Goal: Task Accomplishment & Management: Use online tool/utility

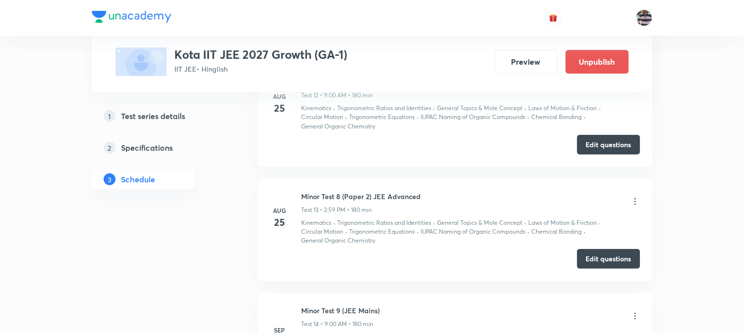
scroll to position [2329, 0]
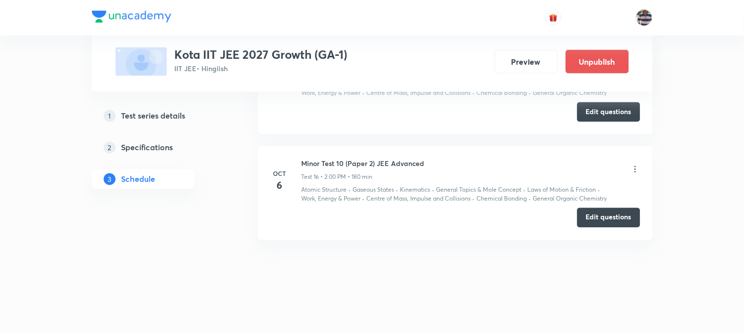
click at [608, 169] on icon at bounding box center [636, 169] width 10 height 10
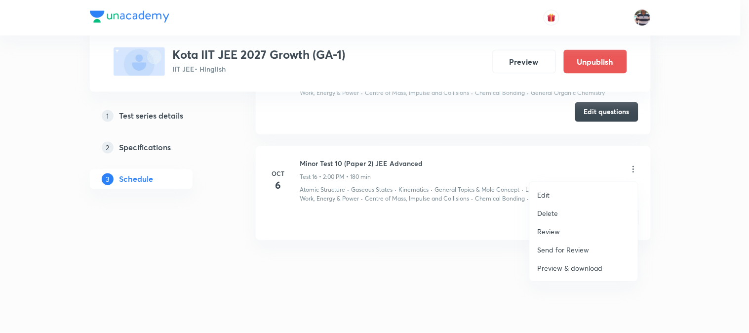
click at [550, 226] on p "Review" at bounding box center [549, 231] width 23 height 10
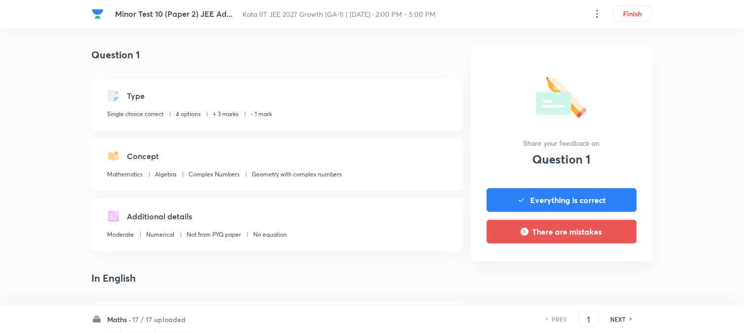
click at [157, 272] on h6 "17 / 17 uploaded" at bounding box center [159, 319] width 53 height 10
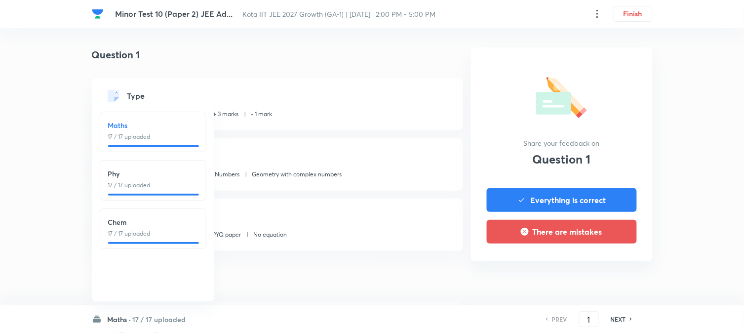
click at [162, 181] on p "17 / 17 uploaded" at bounding box center [153, 185] width 90 height 9
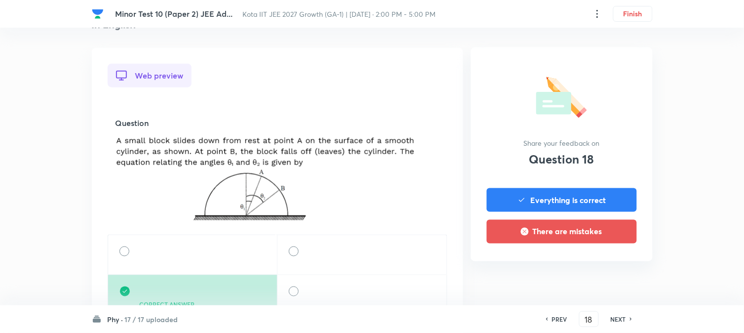
scroll to position [274, 0]
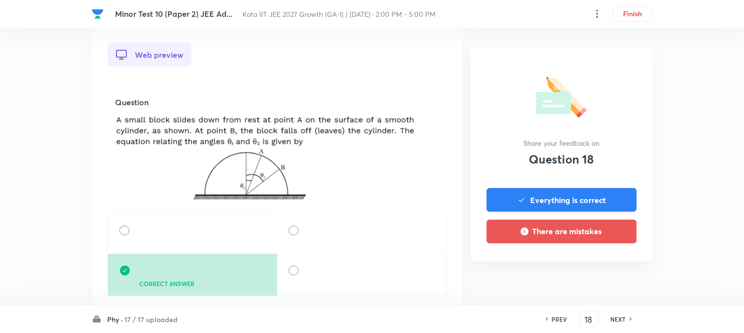
click at [608, 272] on h6 "NEXT" at bounding box center [618, 319] width 15 height 9
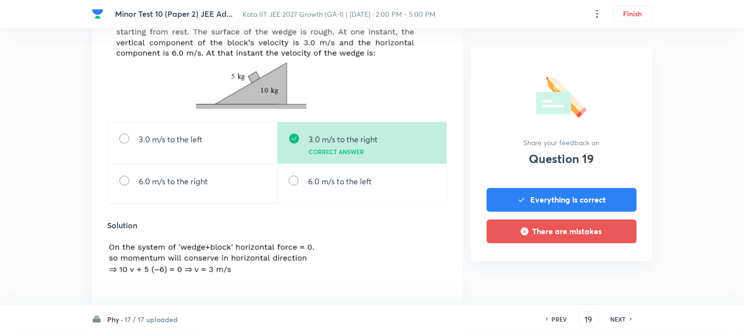
scroll to position [329, 0]
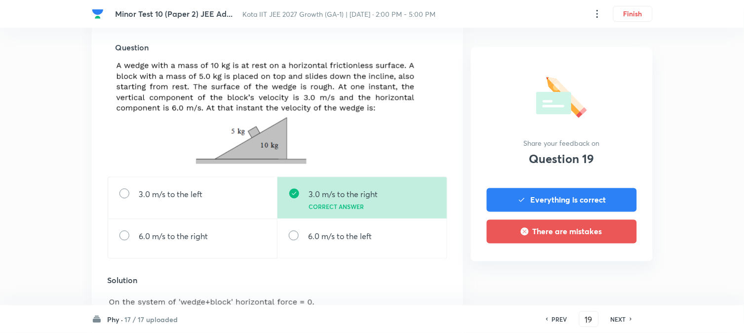
click at [608, 272] on h6 "NEXT" at bounding box center [618, 319] width 15 height 9
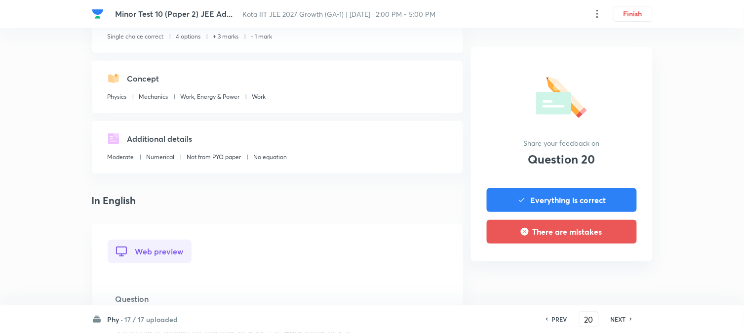
scroll to position [219, 0]
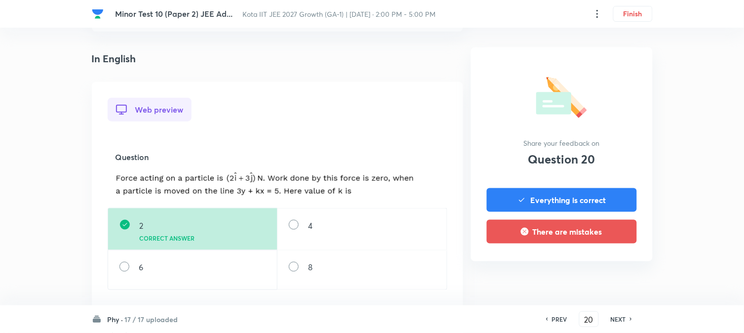
click at [608, 272] on h6 "NEXT" at bounding box center [618, 319] width 15 height 9
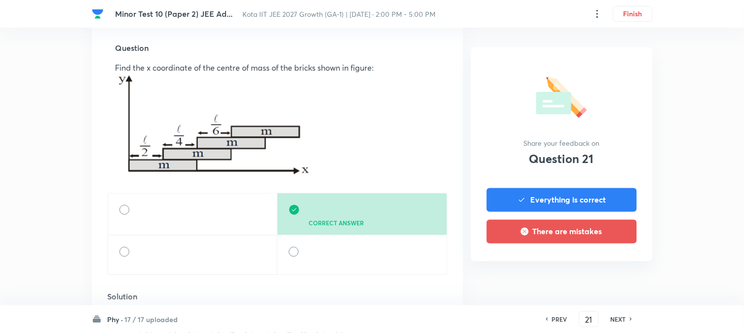
scroll to position [329, 0]
click at [608, 272] on h6 "NEXT" at bounding box center [618, 319] width 15 height 9
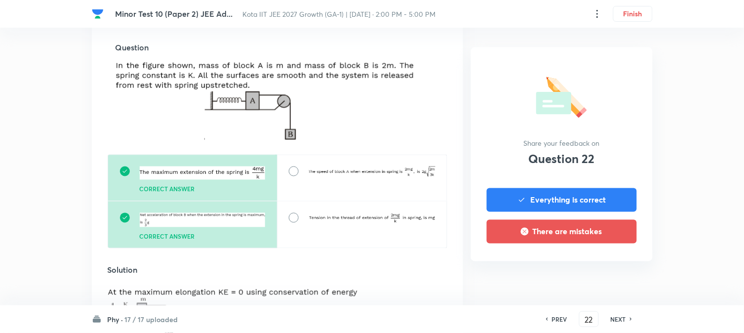
click at [608, 272] on h6 "NEXT" at bounding box center [618, 319] width 15 height 9
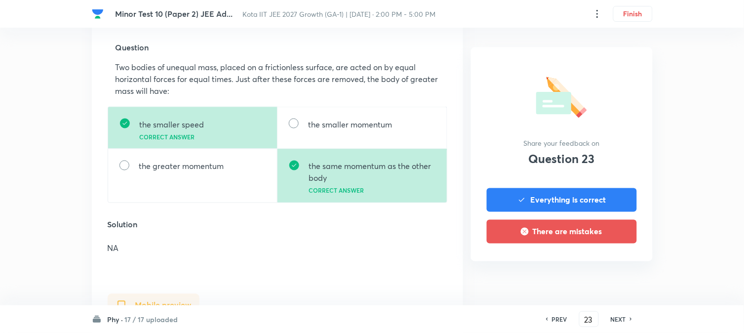
click at [608, 272] on h6 "NEXT" at bounding box center [618, 319] width 15 height 9
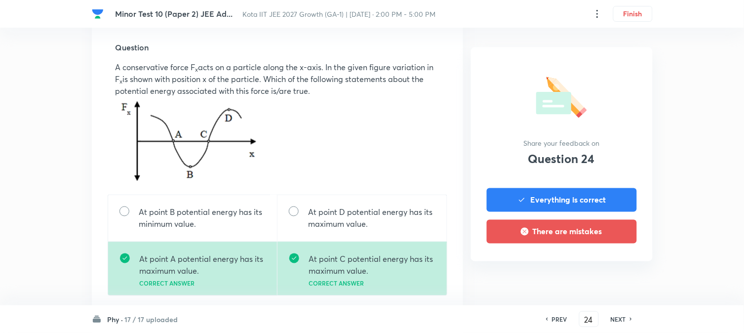
click at [608, 272] on h6 "NEXT" at bounding box center [618, 319] width 15 height 9
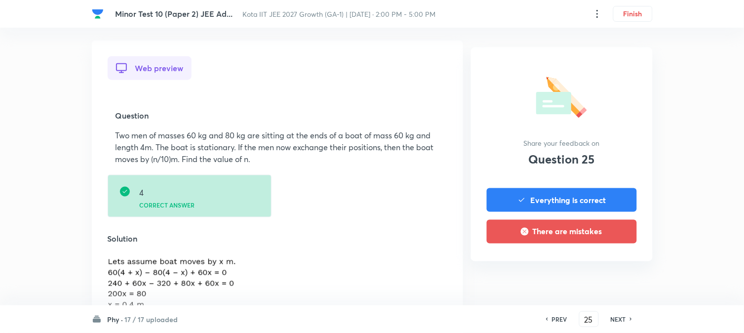
scroll to position [274, 0]
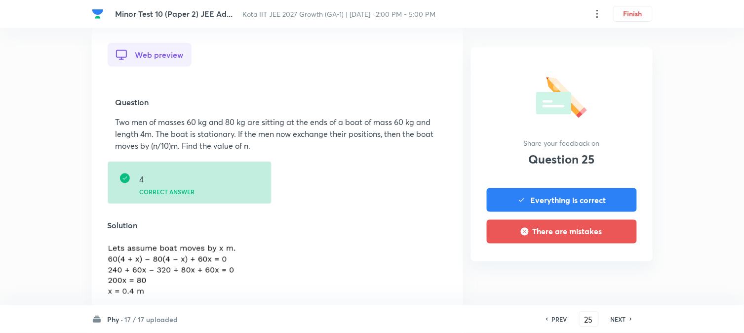
click at [608, 272] on h6 "NEXT" at bounding box center [618, 319] width 15 height 9
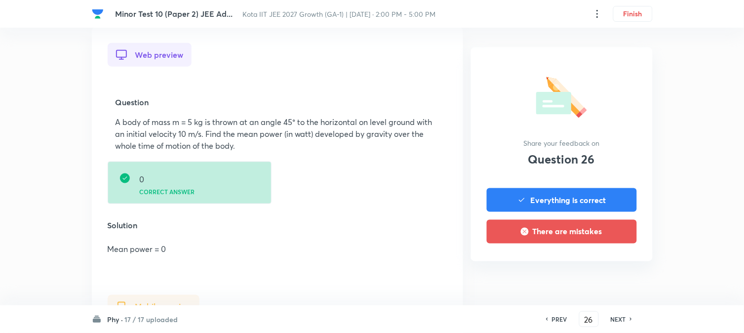
click at [608, 272] on h6 "NEXT" at bounding box center [618, 319] width 15 height 9
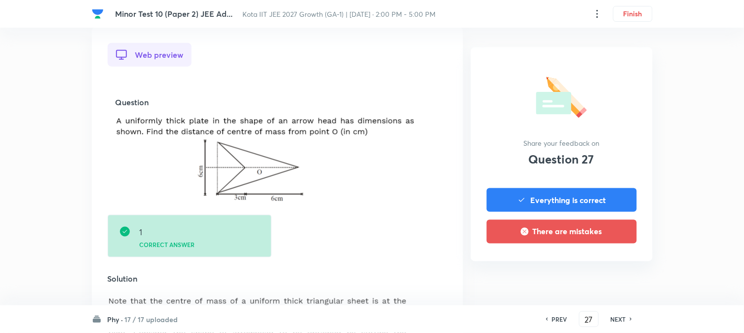
click at [608, 272] on h6 "NEXT" at bounding box center [618, 319] width 15 height 9
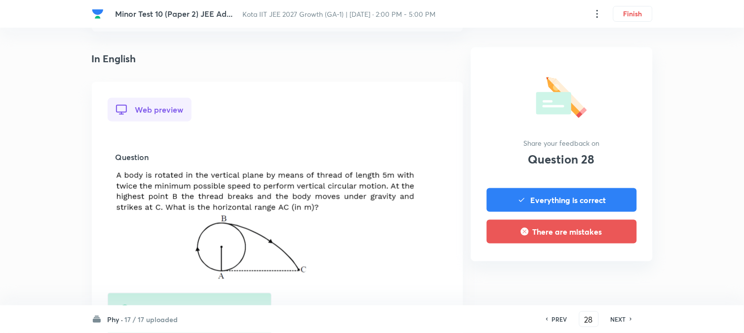
scroll to position [329, 0]
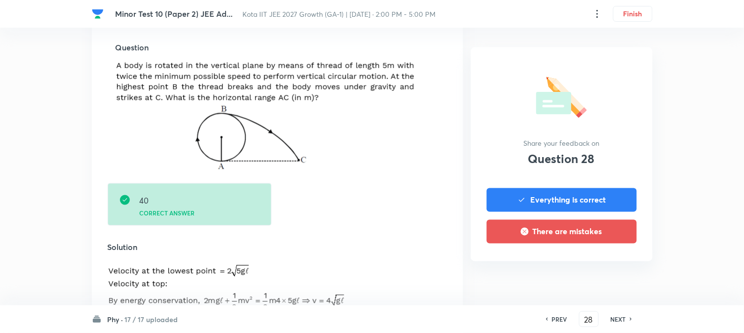
click at [608, 272] on h6 "NEXT" at bounding box center [618, 319] width 15 height 9
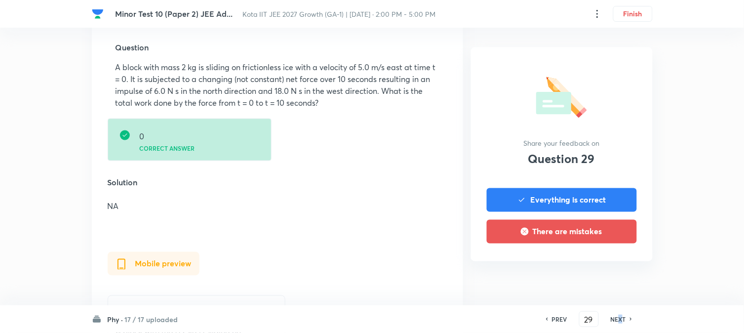
click at [608, 272] on h6 "NEXT" at bounding box center [618, 319] width 15 height 9
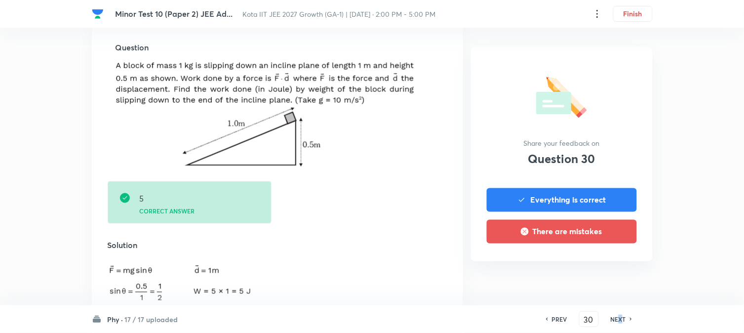
click at [608, 272] on h6 "NEXT" at bounding box center [618, 319] width 15 height 9
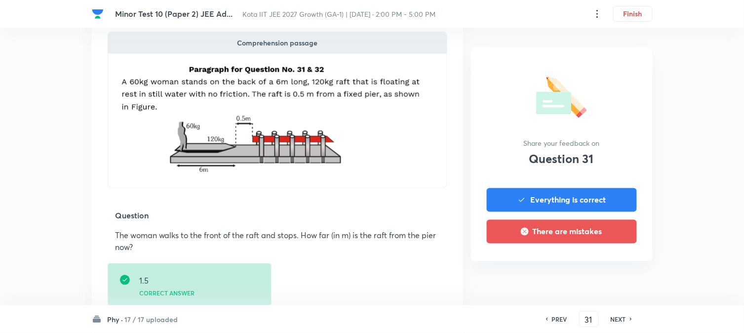
click at [608, 272] on h6 "NEXT" at bounding box center [618, 319] width 15 height 9
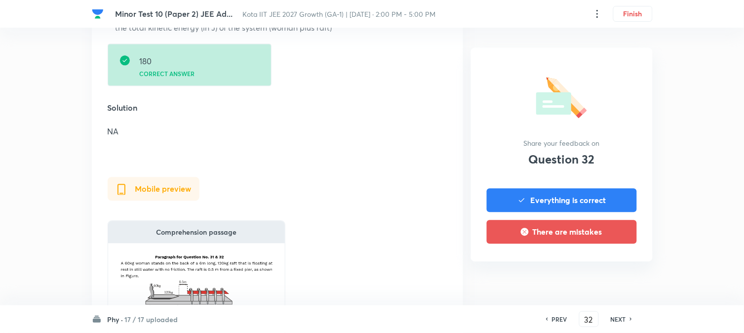
scroll to position [494, 0]
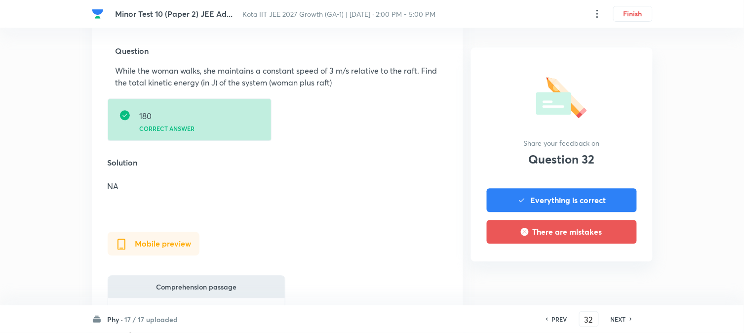
click at [608, 272] on h6 "NEXT" at bounding box center [618, 319] width 15 height 9
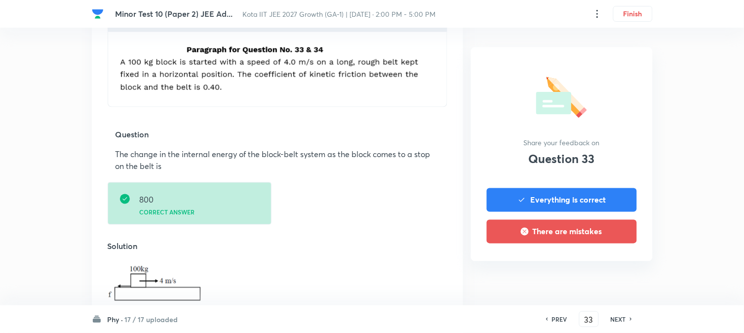
scroll to position [384, 0]
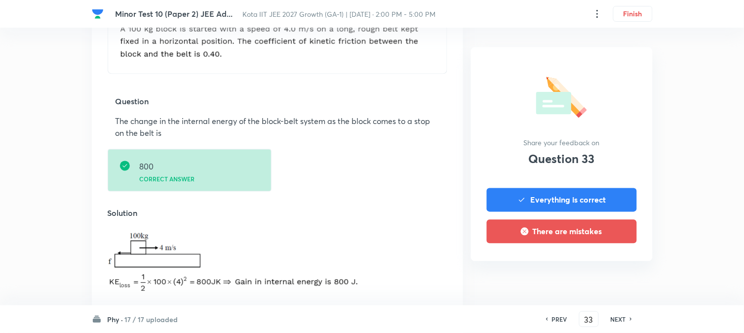
click at [608, 272] on h6 "NEXT" at bounding box center [618, 319] width 15 height 9
type input "34"
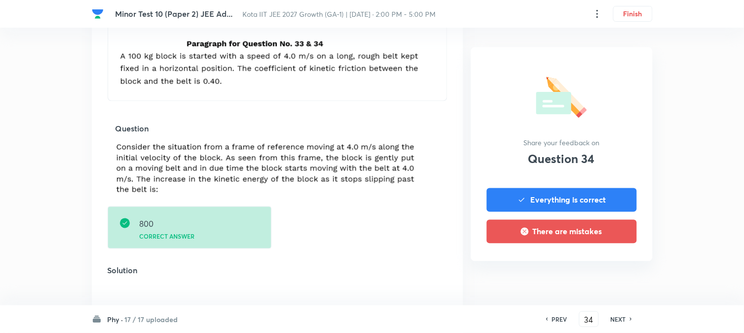
scroll to position [439, 0]
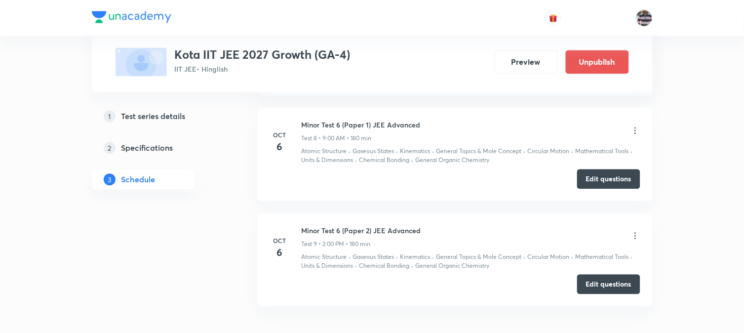
scroll to position [1508, 0]
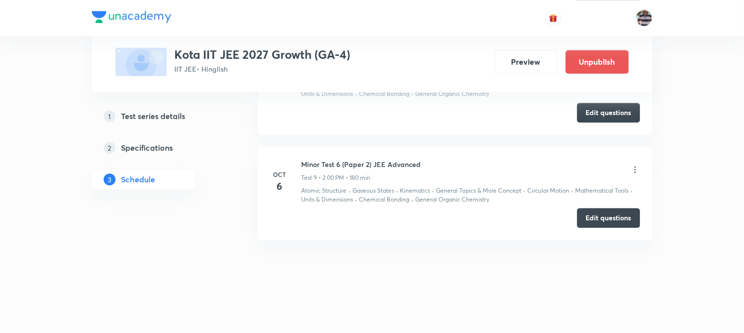
click at [608, 171] on icon at bounding box center [636, 169] width 10 height 10
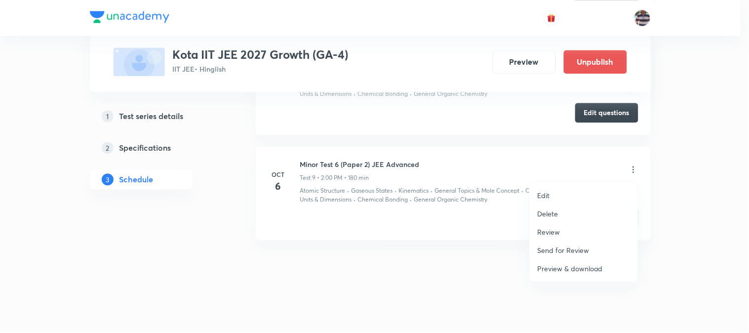
click at [555, 232] on p "Review" at bounding box center [549, 232] width 23 height 10
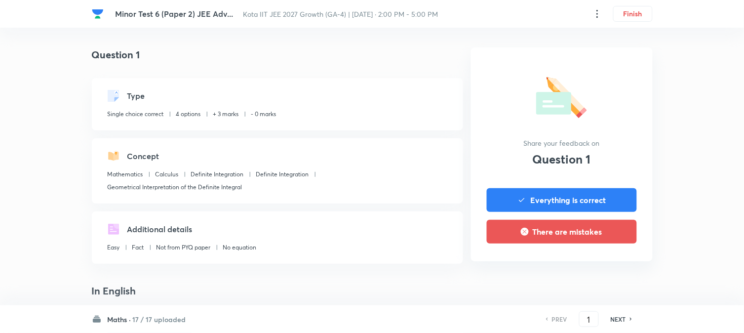
click at [126, 272] on h6 "Maths ·" at bounding box center [120, 319] width 24 height 10
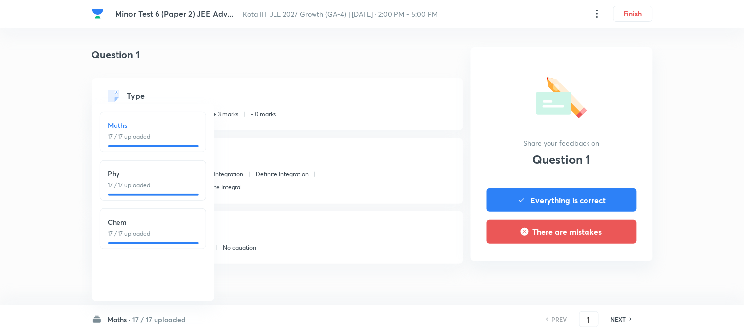
click at [147, 177] on h6 "Phy" at bounding box center [153, 173] width 90 height 10
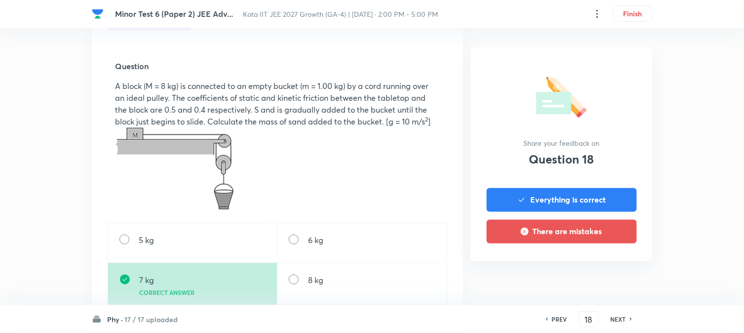
scroll to position [329, 0]
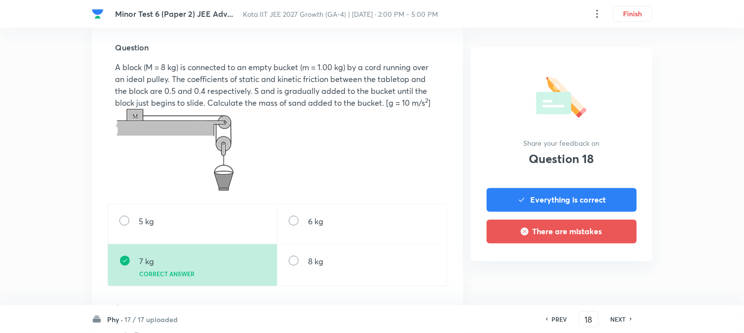
click at [608, 272] on div "NEXT" at bounding box center [620, 319] width 26 height 9
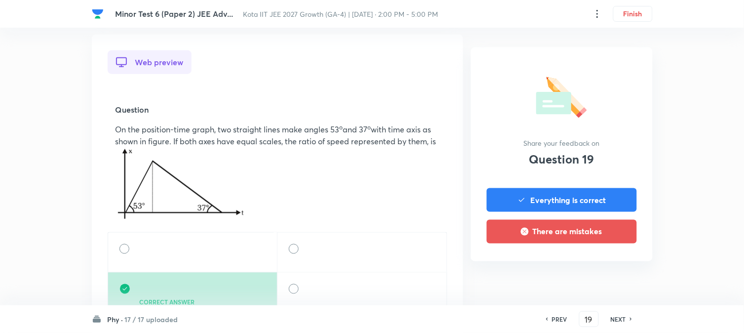
scroll to position [274, 0]
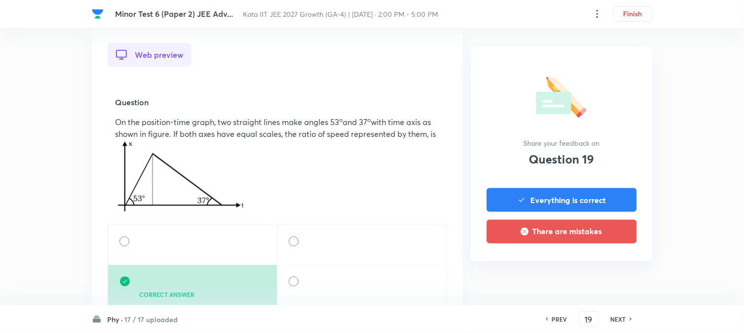
click at [608, 272] on div "NEXT" at bounding box center [620, 319] width 26 height 9
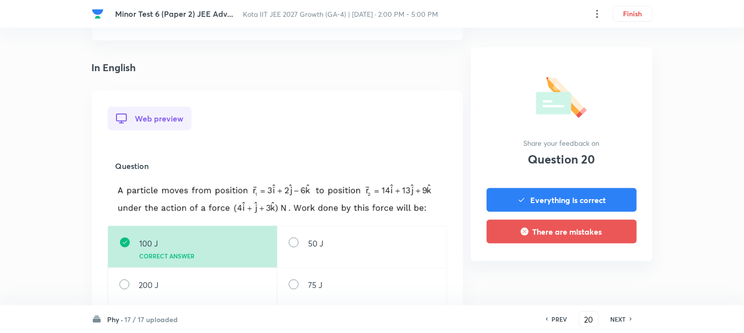
scroll to position [219, 0]
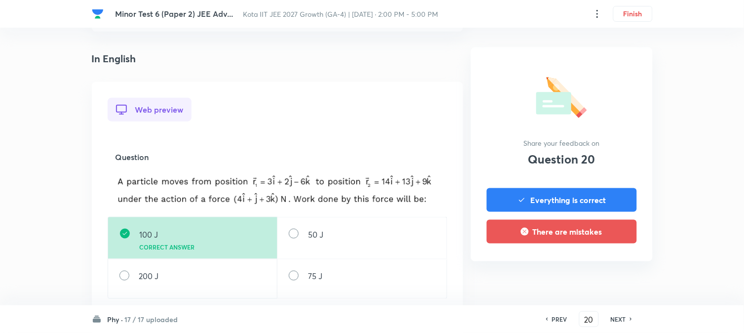
click at [608, 272] on h6 "NEXT" at bounding box center [618, 319] width 15 height 9
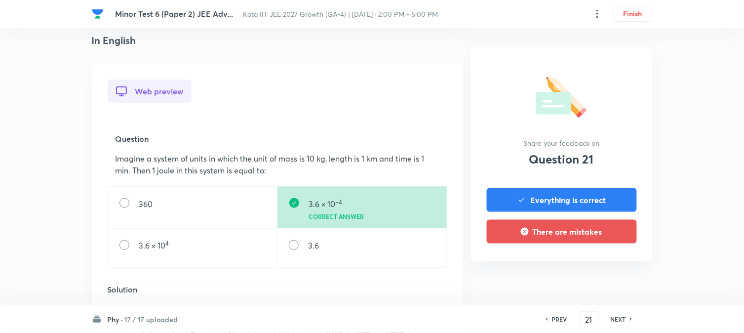
scroll to position [274, 0]
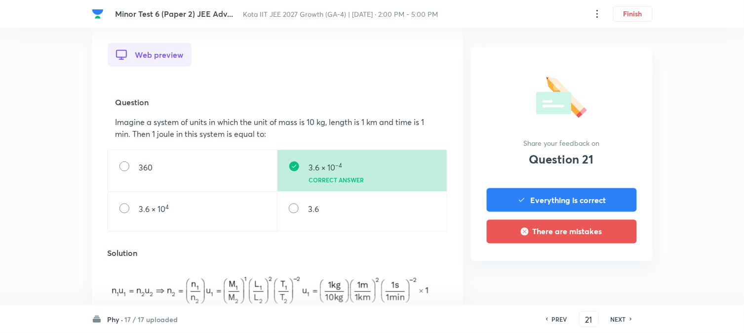
click at [608, 272] on h6 "NEXT" at bounding box center [618, 319] width 15 height 9
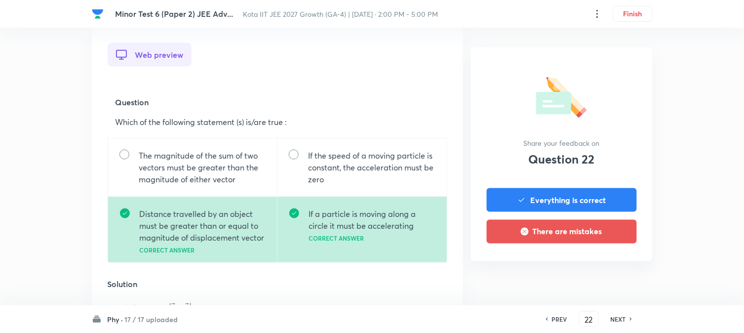
click at [608, 272] on h6 "NEXT" at bounding box center [618, 319] width 15 height 9
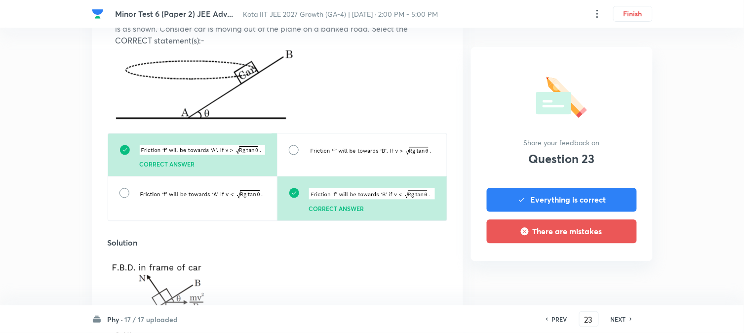
scroll to position [384, 0]
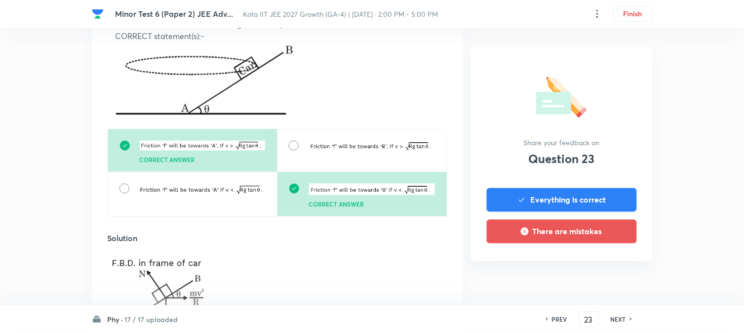
click at [608, 272] on h6 "NEXT" at bounding box center [618, 319] width 15 height 9
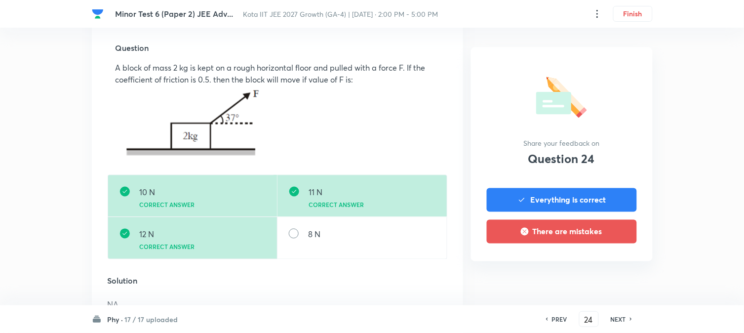
scroll to position [329, 0]
click at [608, 272] on h6 "NEXT" at bounding box center [618, 319] width 15 height 9
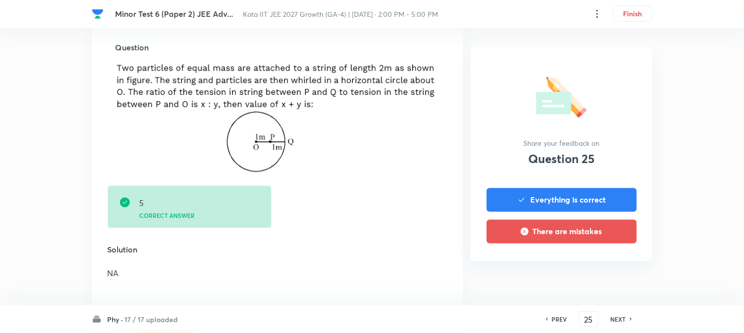
click at [608, 272] on h6 "NEXT" at bounding box center [618, 319] width 15 height 9
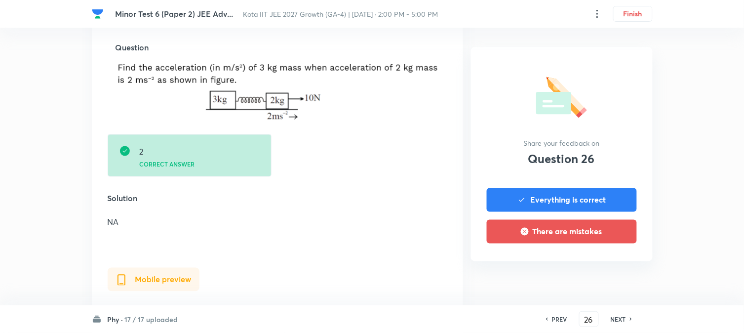
click at [608, 272] on h6 "NEXT" at bounding box center [618, 319] width 15 height 9
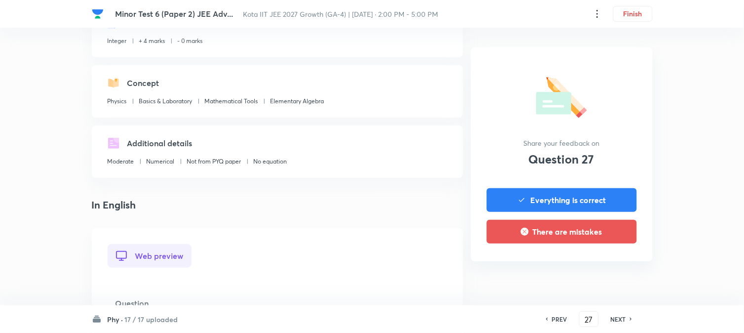
scroll to position [274, 0]
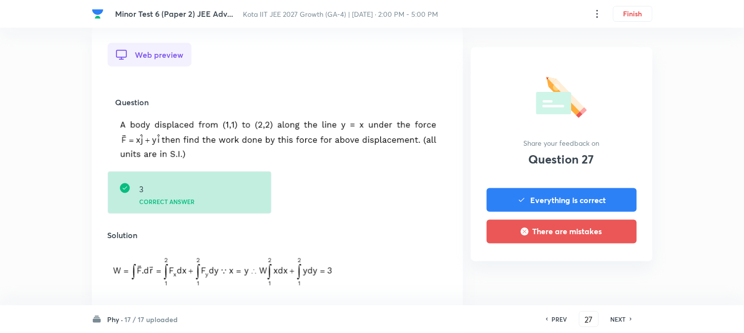
click at [608, 272] on h6 "NEXT" at bounding box center [618, 319] width 15 height 9
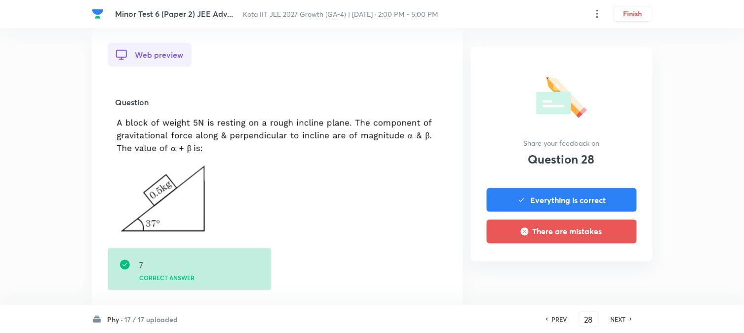
click at [608, 272] on h6 "NEXT" at bounding box center [618, 319] width 15 height 9
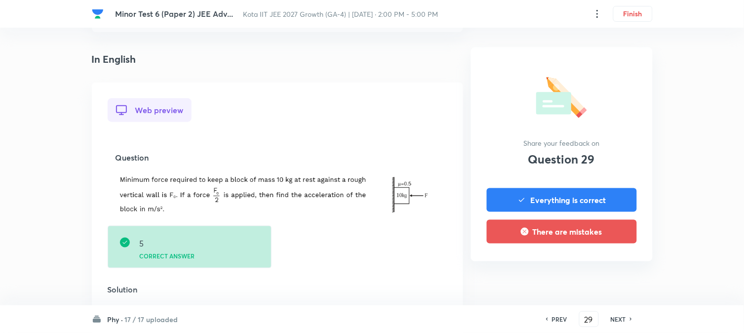
scroll to position [219, 0]
click at [608, 272] on h6 "NEXT" at bounding box center [618, 319] width 15 height 9
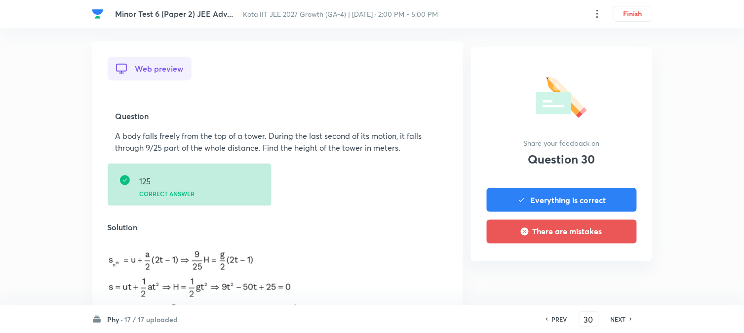
scroll to position [274, 0]
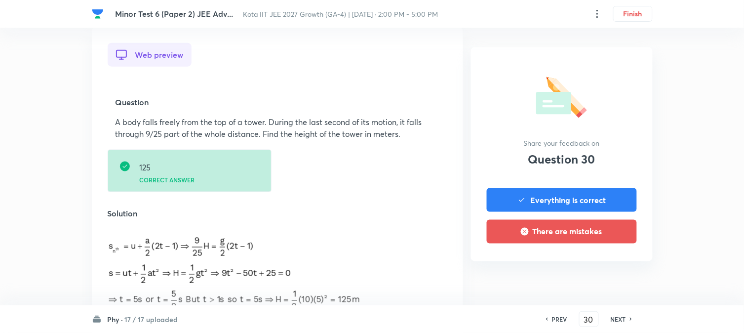
click at [608, 272] on h6 "NEXT" at bounding box center [618, 319] width 15 height 9
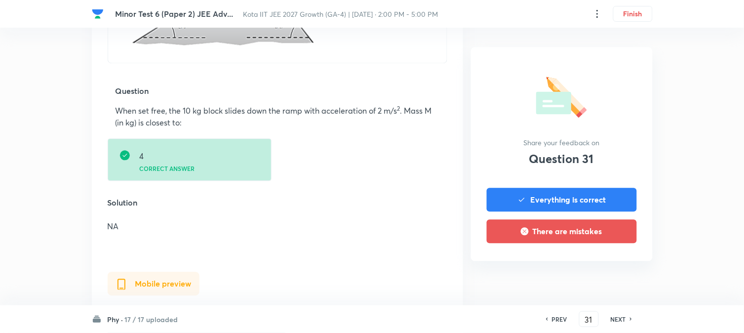
scroll to position [494, 0]
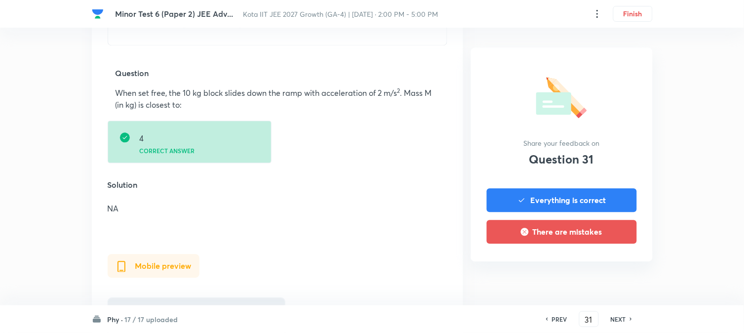
click at [608, 272] on h6 "NEXT" at bounding box center [618, 319] width 15 height 9
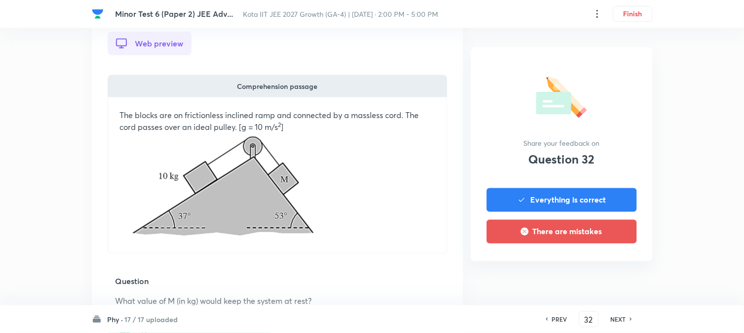
scroll to position [274, 0]
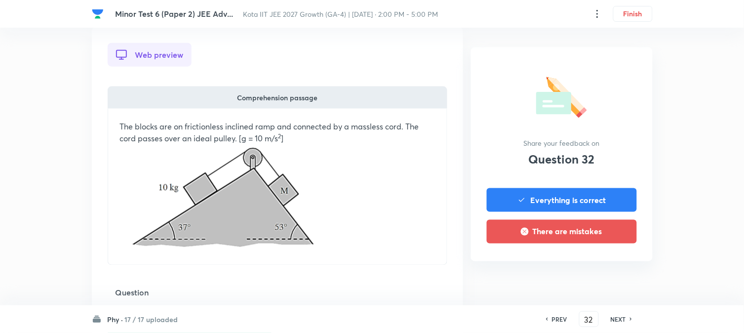
click at [608, 272] on h6 "NEXT" at bounding box center [618, 319] width 15 height 9
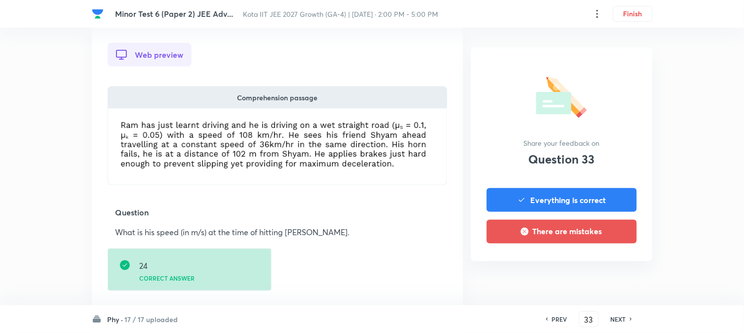
click at [608, 272] on h6 "NEXT" at bounding box center [618, 319] width 15 height 9
type input "34"
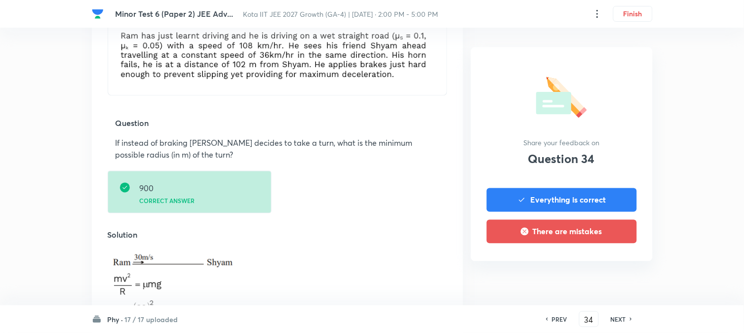
scroll to position [384, 0]
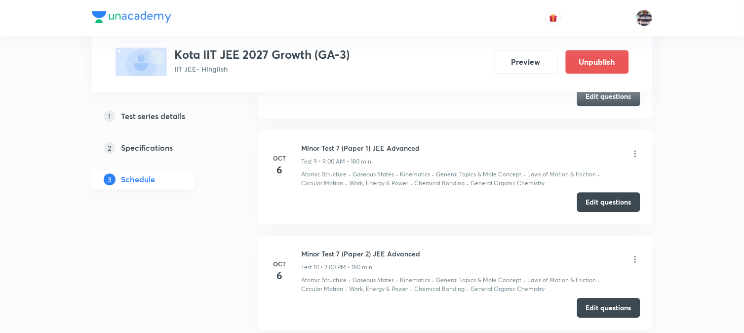
scroll to position [1559, 0]
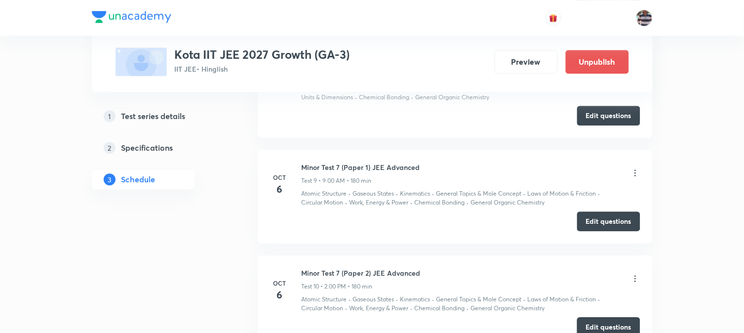
click at [608, 175] on icon at bounding box center [636, 173] width 10 height 10
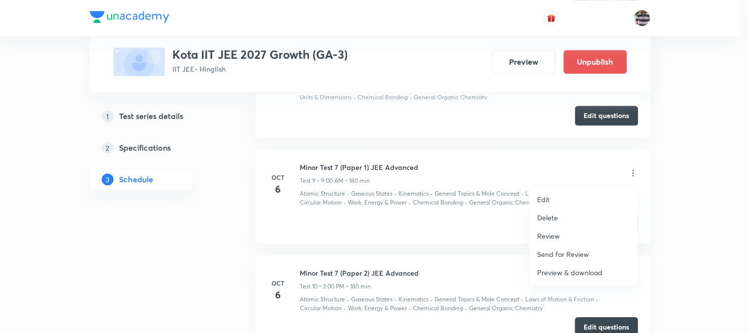
click at [557, 236] on p "Review" at bounding box center [549, 236] width 23 height 10
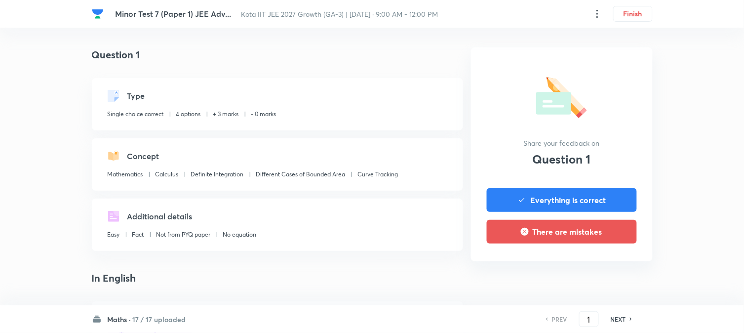
click at [130, 272] on h6 "Maths ·" at bounding box center [120, 319] width 24 height 10
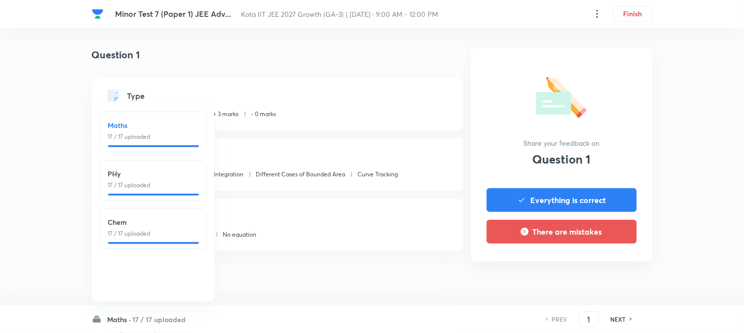
click at [136, 178] on h6 "PHy" at bounding box center [153, 173] width 90 height 10
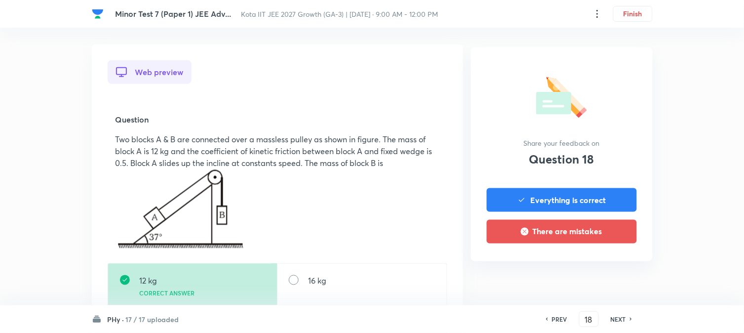
scroll to position [329, 0]
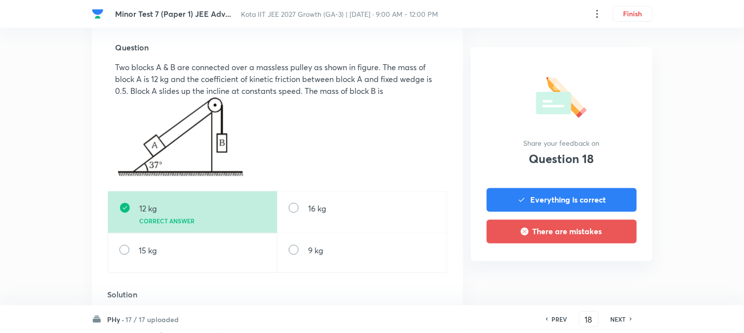
click at [608, 272] on h6 "NEXT" at bounding box center [618, 319] width 15 height 9
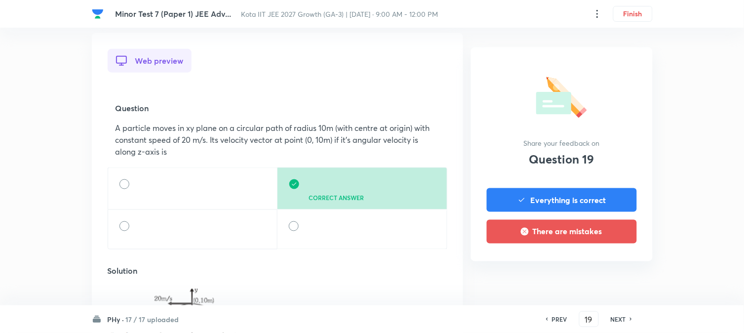
scroll to position [274, 0]
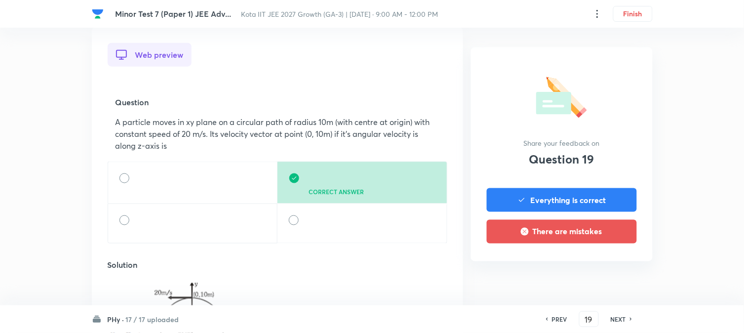
click at [608, 272] on h6 "NEXT" at bounding box center [618, 319] width 15 height 9
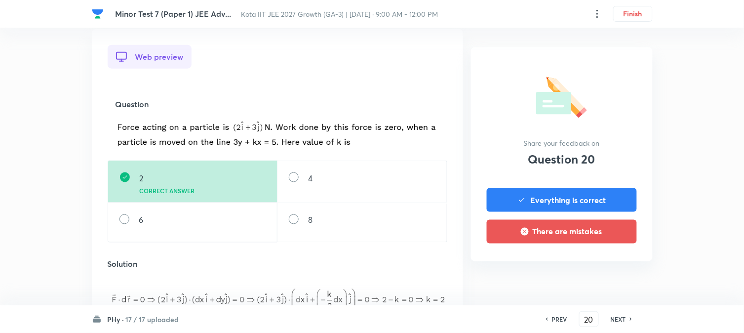
scroll to position [329, 0]
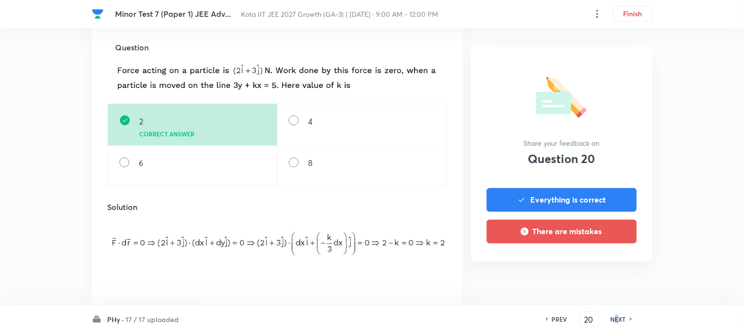
click at [608, 272] on h6 "NEXT" at bounding box center [618, 319] width 15 height 9
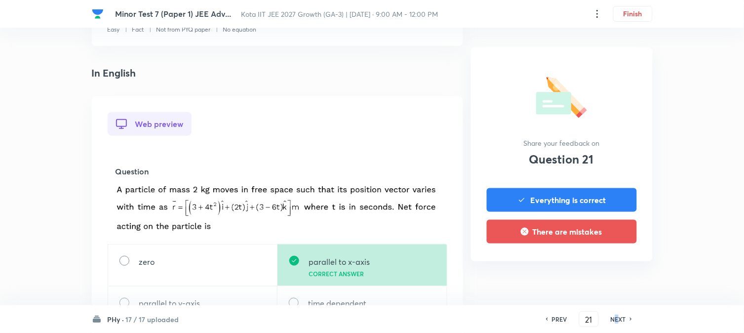
scroll to position [274, 0]
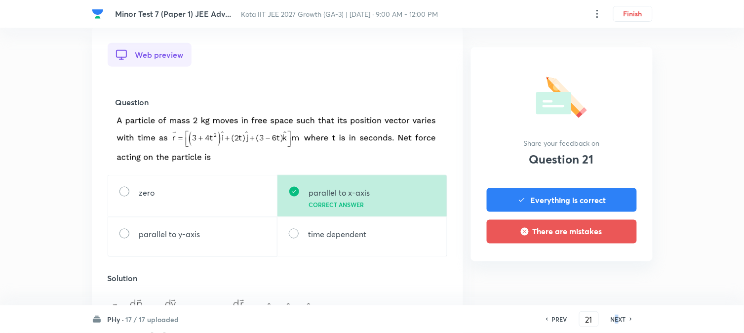
click at [608, 272] on h6 "NEXT" at bounding box center [618, 319] width 15 height 9
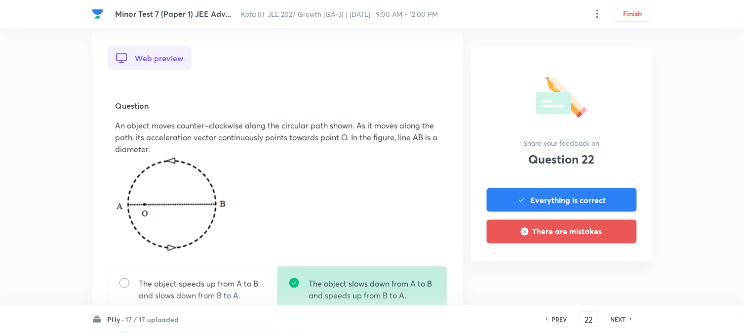
scroll to position [384, 0]
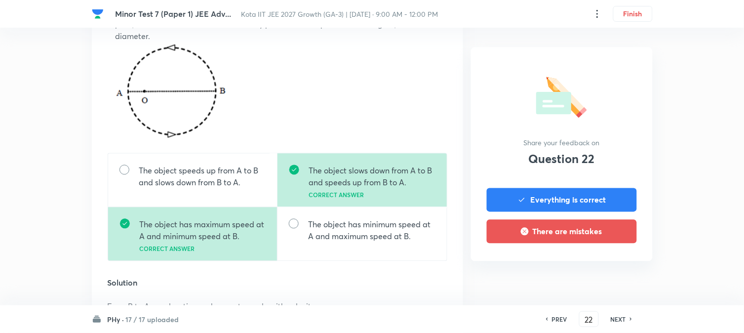
click at [608, 272] on h6 "NEXT" at bounding box center [618, 319] width 15 height 9
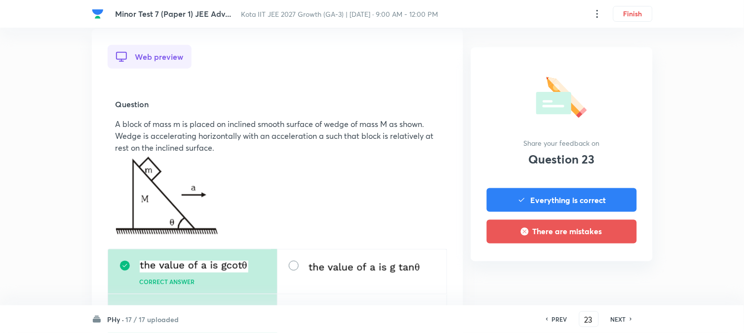
scroll to position [329, 0]
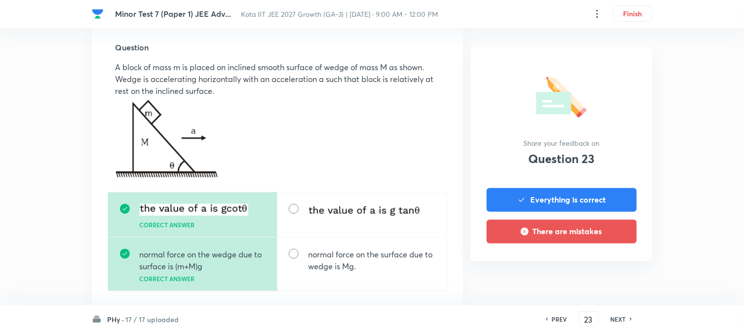
click at [608, 272] on h6 "NEXT" at bounding box center [618, 319] width 15 height 9
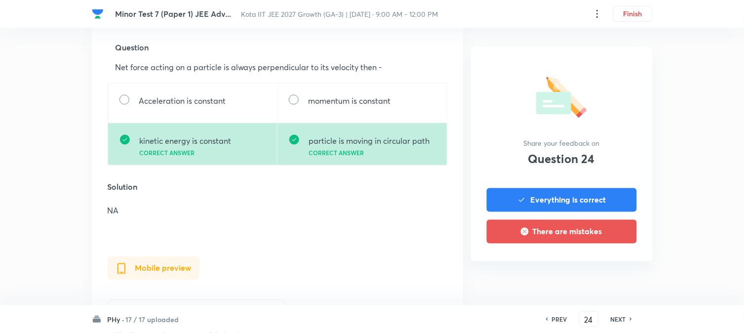
click at [608, 272] on h6 "NEXT" at bounding box center [618, 319] width 15 height 9
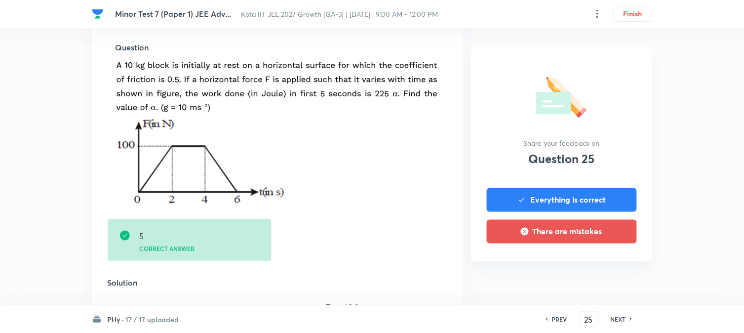
click at [608, 272] on h6 "NEXT" at bounding box center [618, 319] width 15 height 9
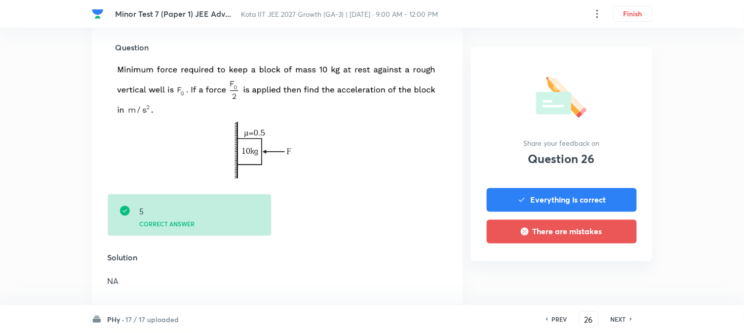
click at [608, 272] on h6 "NEXT" at bounding box center [618, 319] width 15 height 9
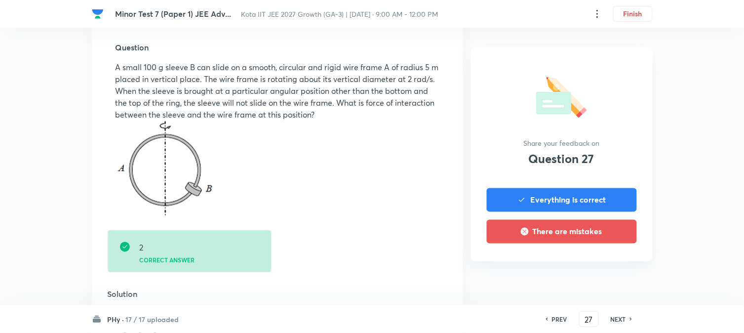
click at [608, 272] on h6 "NEXT" at bounding box center [618, 319] width 15 height 9
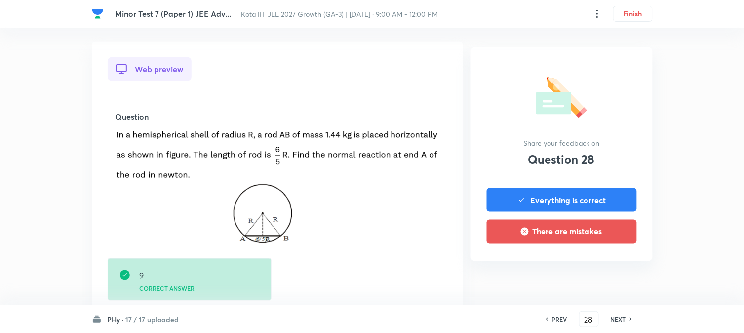
scroll to position [274, 0]
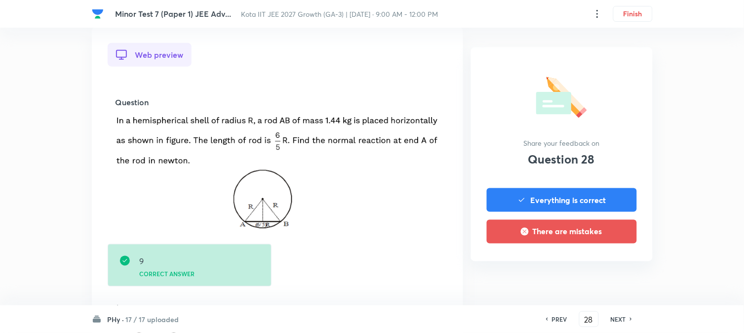
click at [608, 272] on h6 "NEXT" at bounding box center [618, 319] width 15 height 9
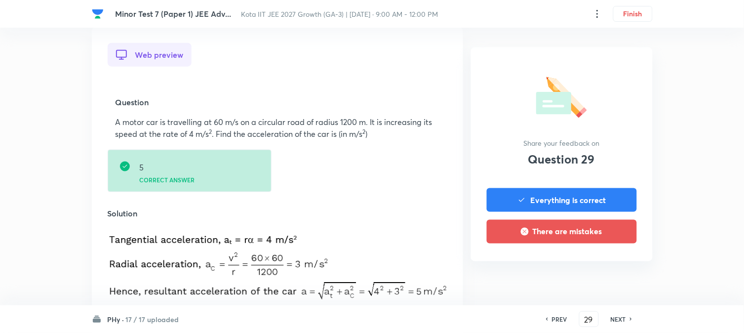
click at [608, 272] on h6 "NEXT" at bounding box center [618, 319] width 15 height 9
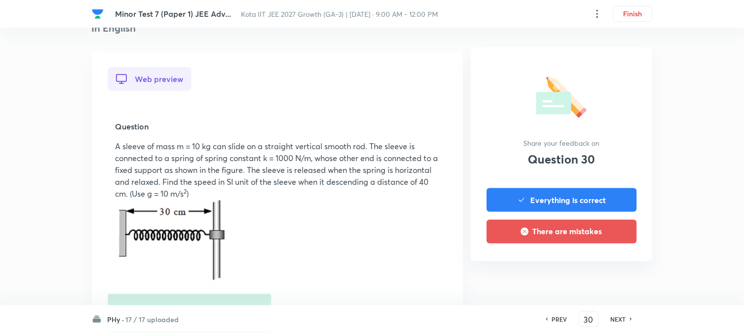
scroll to position [329, 0]
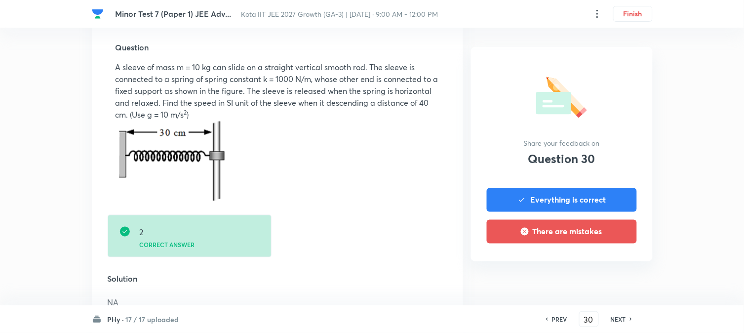
click at [608, 272] on h6 "NEXT" at bounding box center [618, 319] width 15 height 9
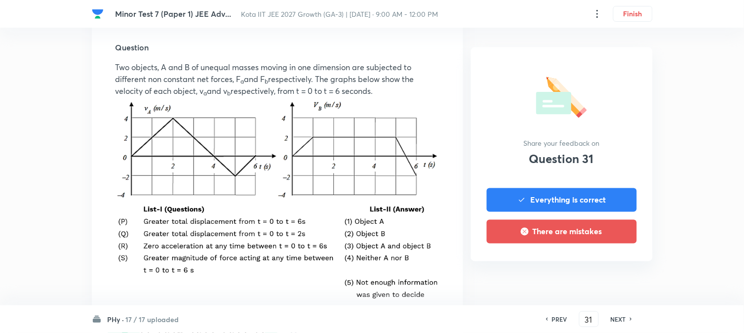
click at [608, 272] on div "NEXT" at bounding box center [620, 319] width 26 height 9
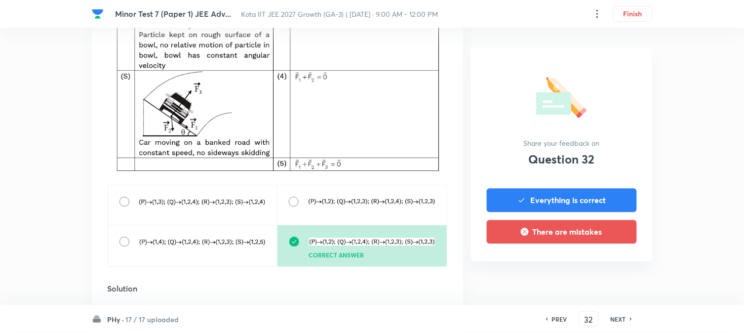
scroll to position [658, 0]
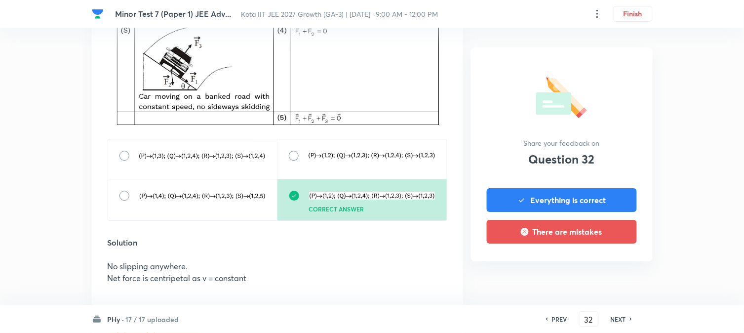
click at [608, 272] on h6 "NEXT" at bounding box center [618, 319] width 15 height 9
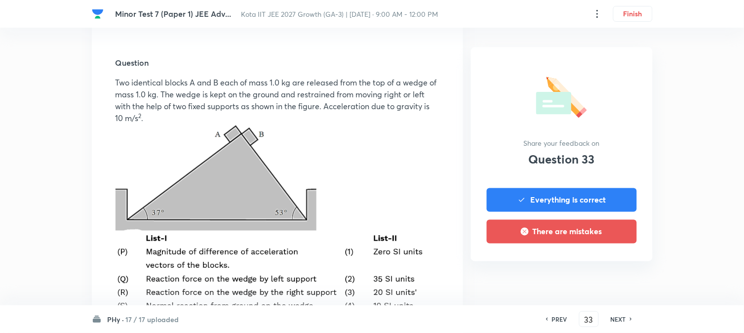
scroll to position [274, 0]
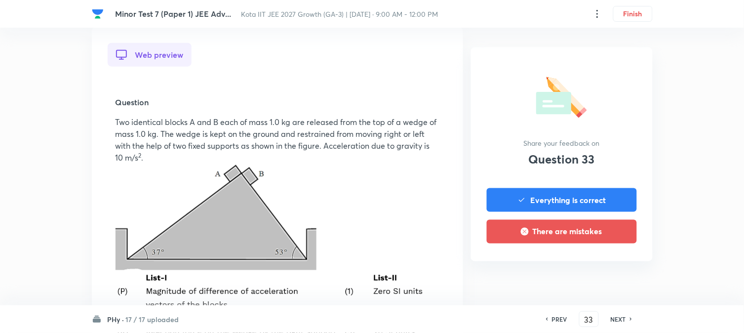
click at [608, 272] on h6 "NEXT" at bounding box center [618, 319] width 15 height 9
type input "34"
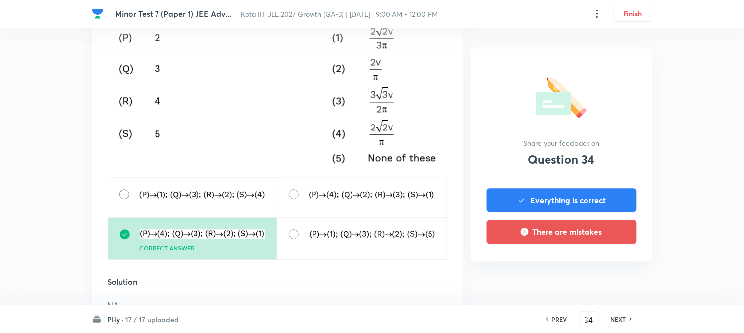
scroll to position [549, 0]
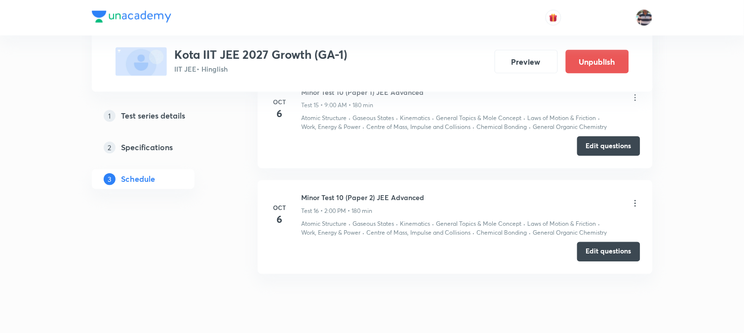
scroll to position [2219, 0]
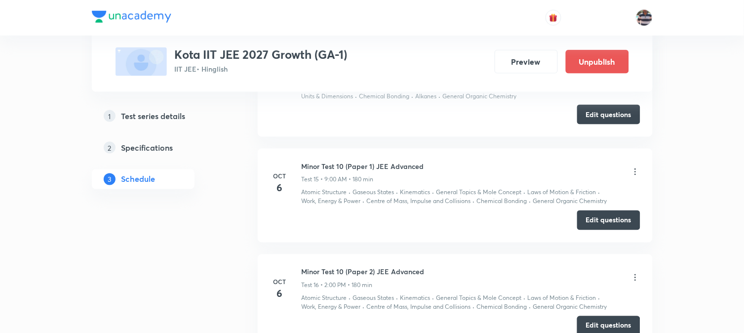
click at [608, 171] on icon at bounding box center [636, 172] width 10 height 10
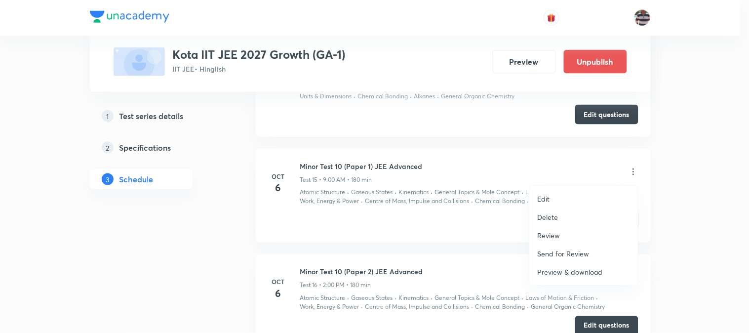
click at [558, 236] on p "Review" at bounding box center [549, 235] width 23 height 10
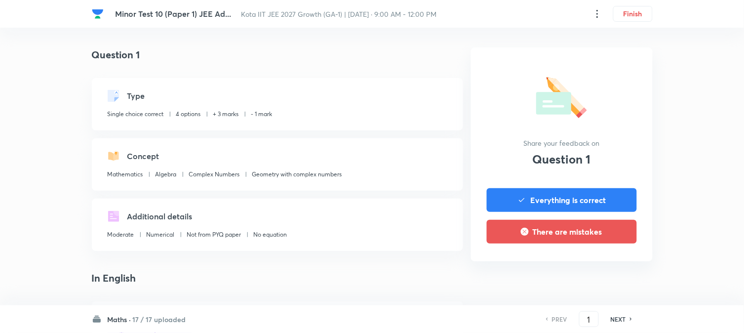
click at [141, 272] on h6 "17 / 17 uploaded" at bounding box center [159, 319] width 53 height 10
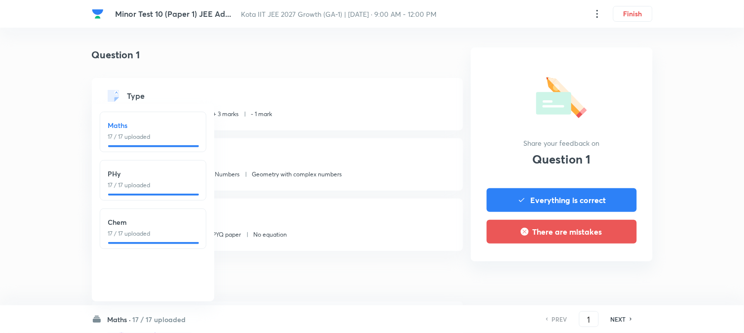
click at [160, 183] on p "17 / 17 uploaded" at bounding box center [153, 185] width 90 height 9
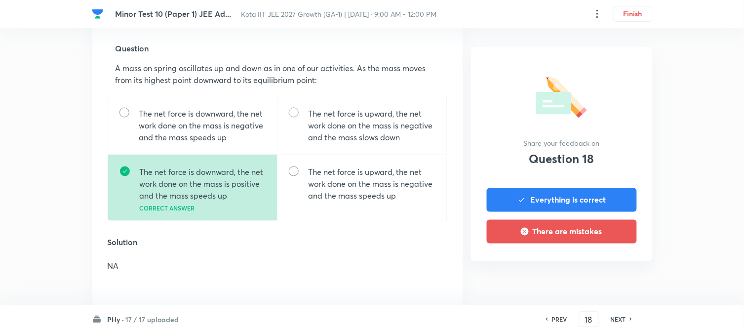
scroll to position [329, 0]
click at [608, 272] on h6 "NEXT" at bounding box center [618, 319] width 15 height 9
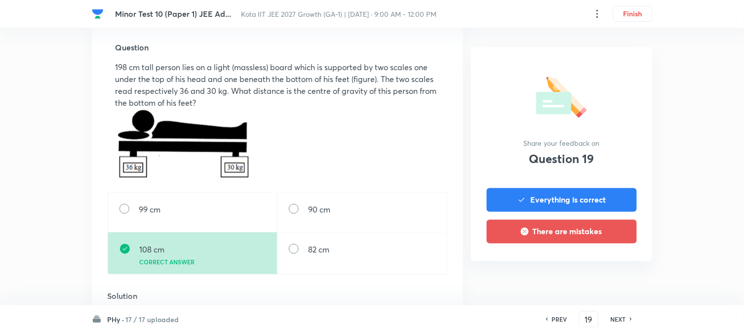
click at [608, 272] on h6 "NEXT" at bounding box center [618, 319] width 15 height 9
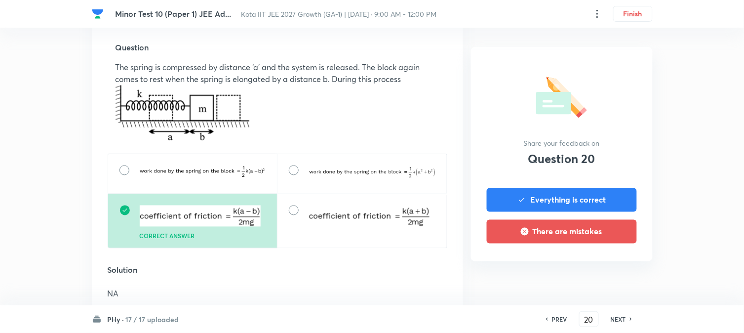
click at [608, 272] on h6 "NEXT" at bounding box center [618, 319] width 15 height 9
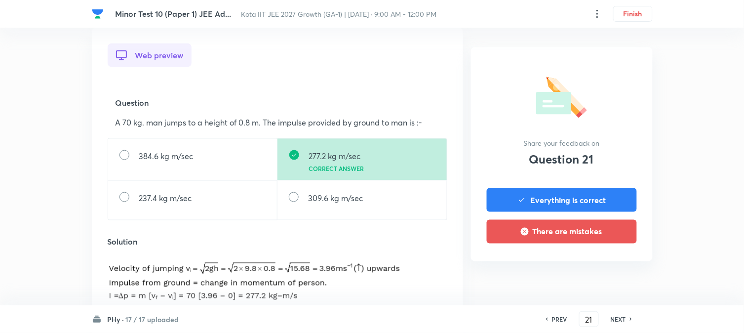
scroll to position [274, 0]
click at [608, 272] on h6 "NEXT" at bounding box center [618, 319] width 15 height 9
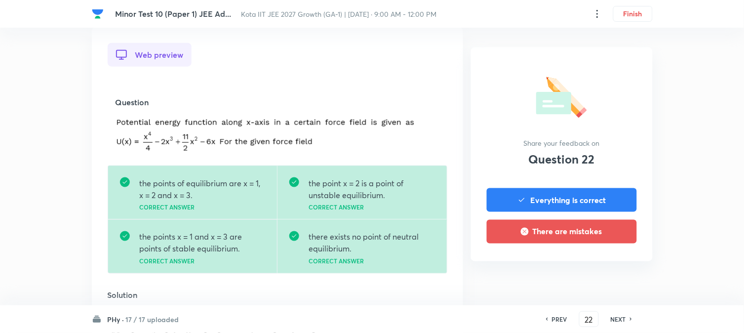
click at [608, 272] on h6 "NEXT" at bounding box center [618, 319] width 15 height 9
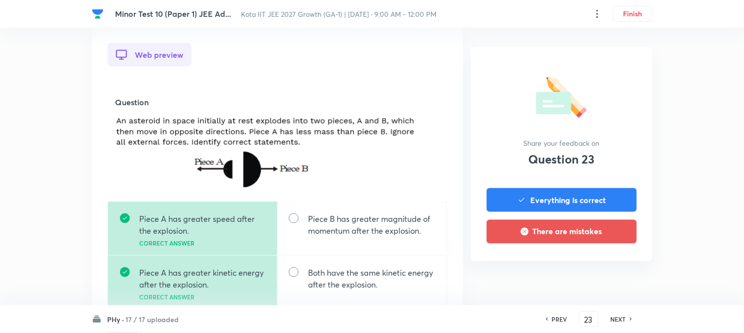
scroll to position [329, 0]
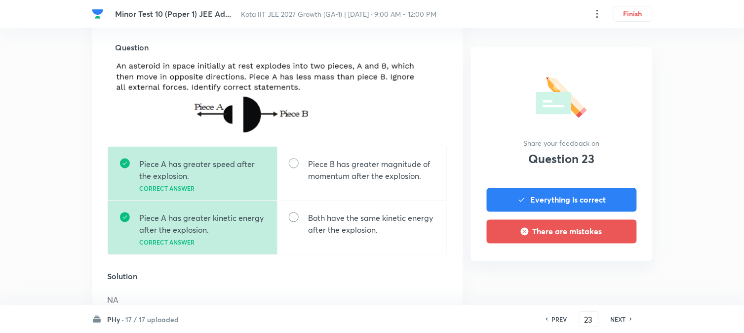
click at [608, 272] on h6 "NEXT" at bounding box center [618, 319] width 15 height 9
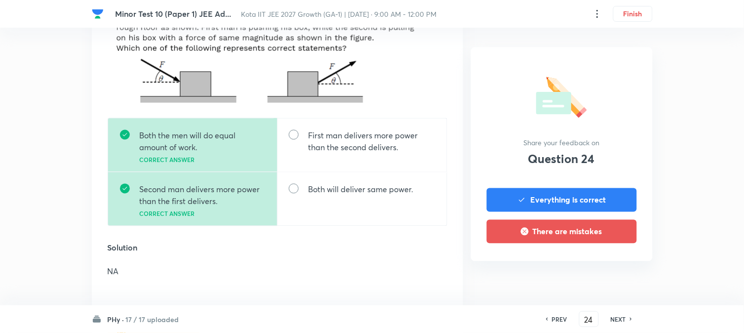
scroll to position [384, 0]
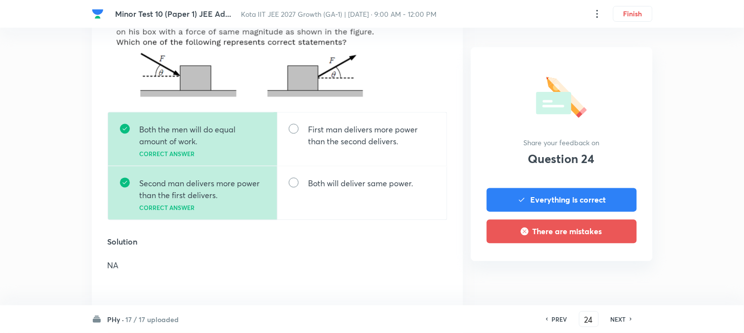
click at [608, 272] on h6 "NEXT" at bounding box center [618, 319] width 15 height 9
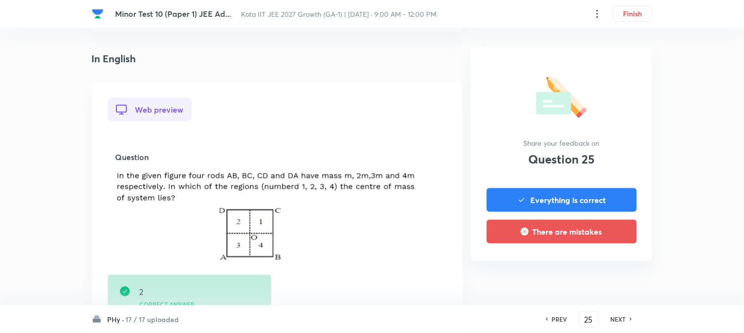
scroll to position [274, 0]
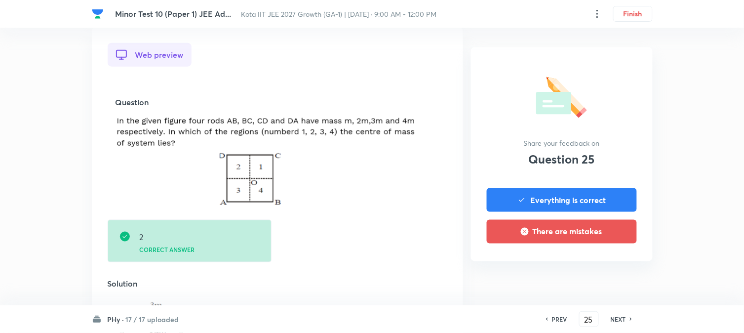
click at [608, 272] on h6 "NEXT" at bounding box center [618, 319] width 15 height 9
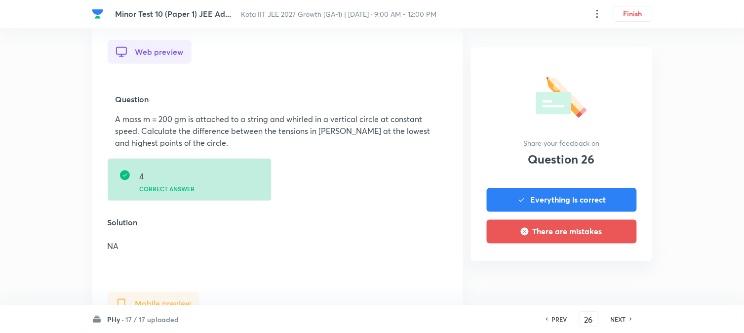
scroll to position [329, 0]
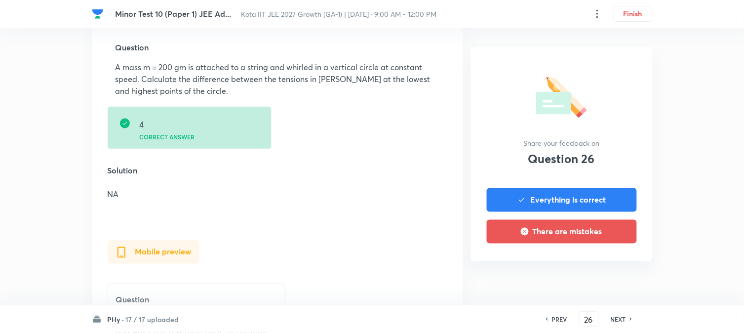
click at [608, 272] on h6 "NEXT" at bounding box center [618, 319] width 15 height 9
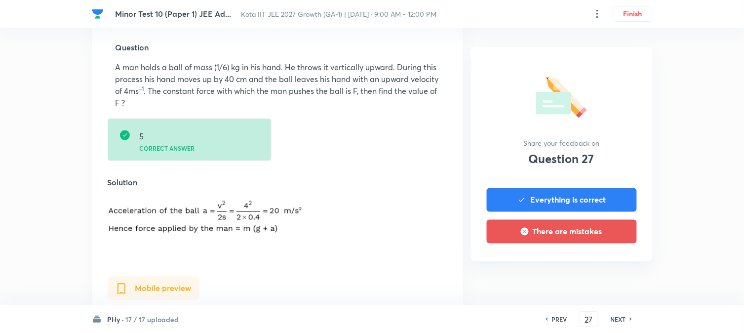
click at [608, 272] on h6 "NEXT" at bounding box center [618, 319] width 15 height 9
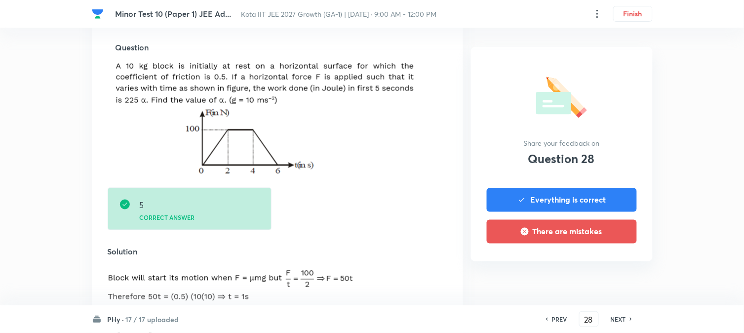
click at [608, 272] on h6 "NEXT" at bounding box center [618, 319] width 15 height 9
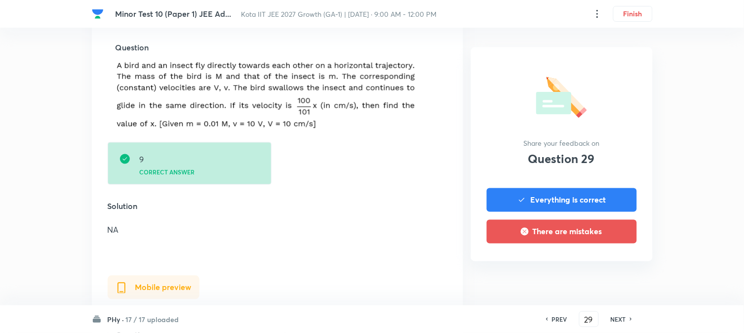
click at [608, 272] on h6 "NEXT" at bounding box center [618, 319] width 15 height 9
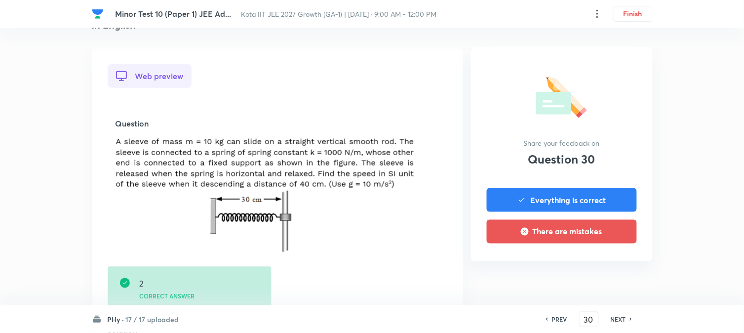
scroll to position [274, 0]
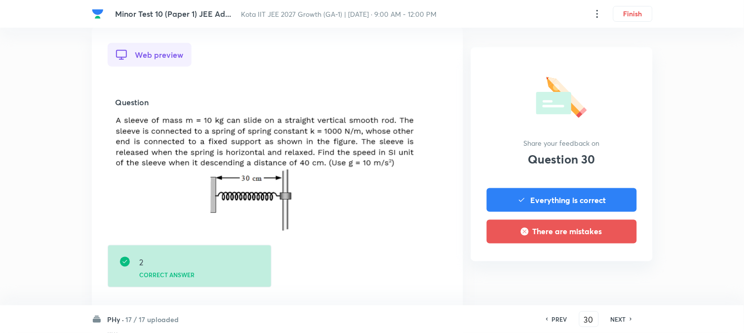
click at [608, 272] on h6 "NEXT" at bounding box center [618, 319] width 15 height 9
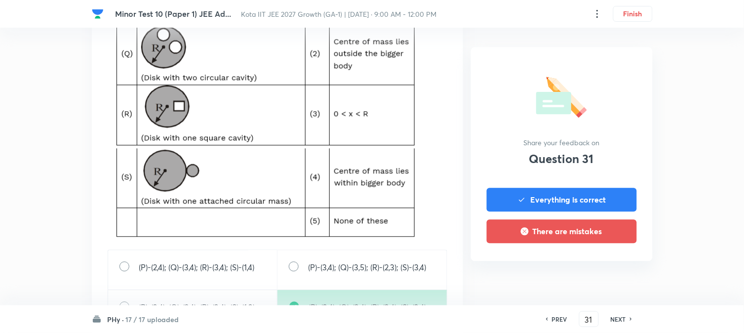
scroll to position [494, 0]
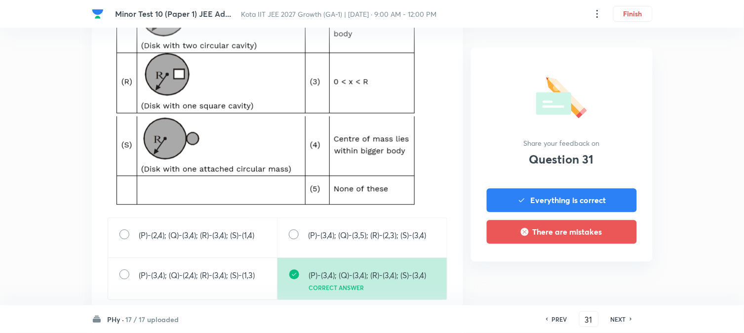
click at [608, 272] on h6 "NEXT" at bounding box center [618, 319] width 15 height 9
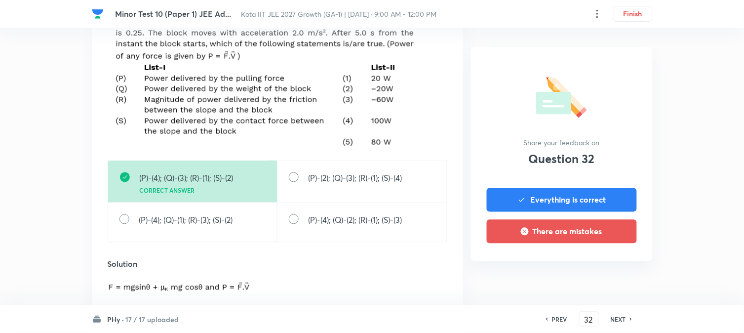
scroll to position [384, 0]
click at [608, 272] on h6 "NEXT" at bounding box center [618, 319] width 15 height 9
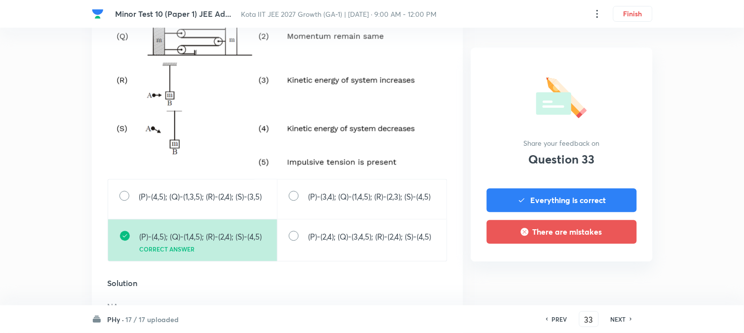
scroll to position [549, 0]
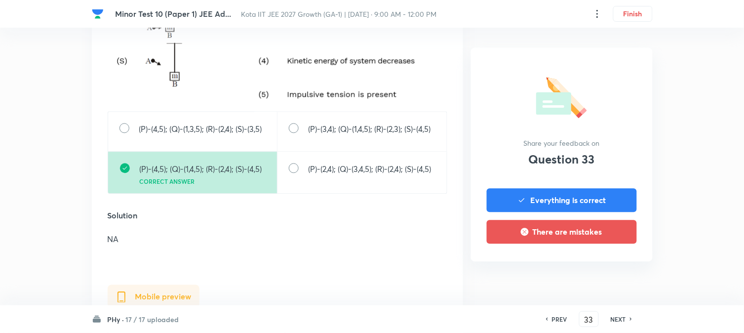
click at [608, 272] on h6 "NEXT" at bounding box center [618, 319] width 15 height 9
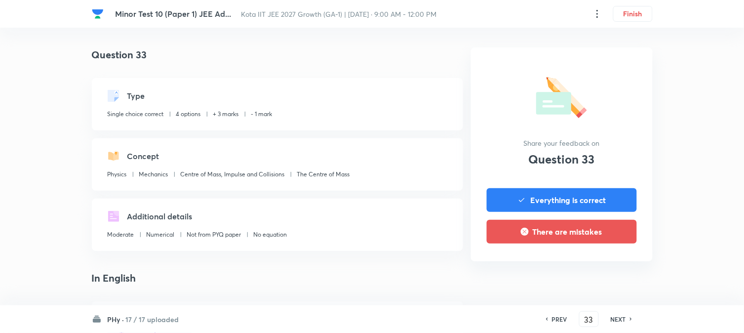
type input "34"
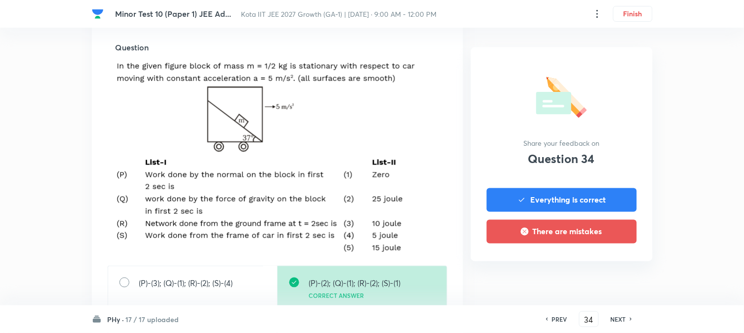
scroll to position [384, 0]
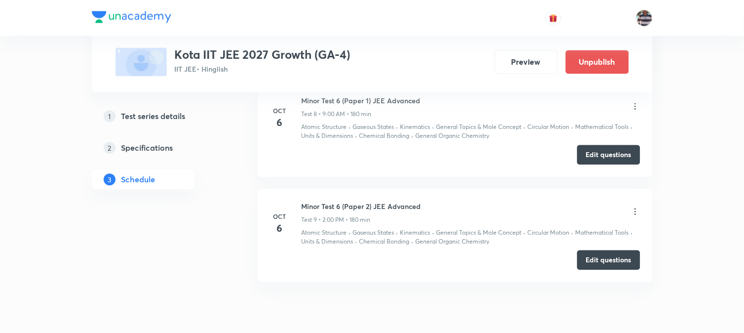
scroll to position [1398, 0]
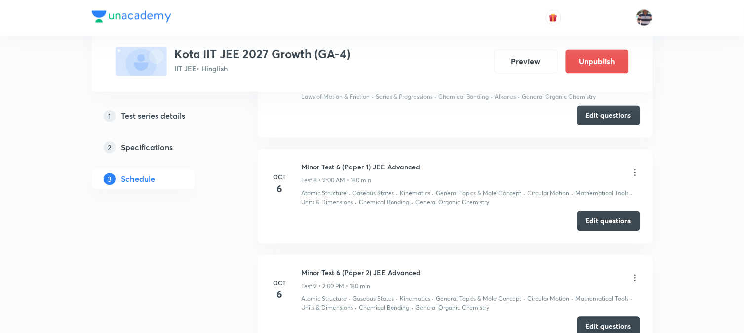
click at [608, 173] on icon at bounding box center [636, 173] width 10 height 10
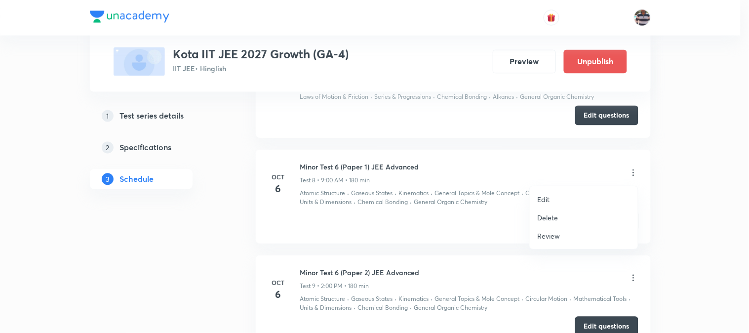
click at [102, 251] on div at bounding box center [374, 166] width 749 height 333
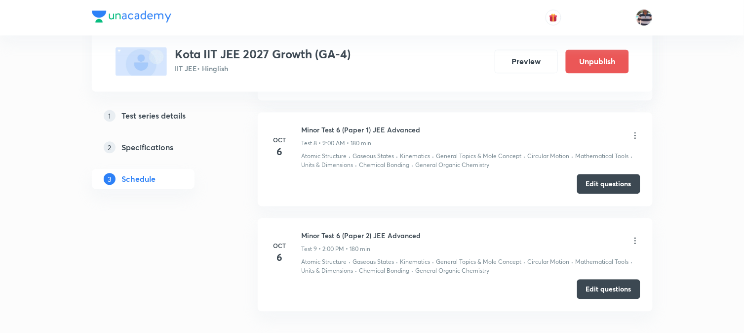
scroll to position [1453, 0]
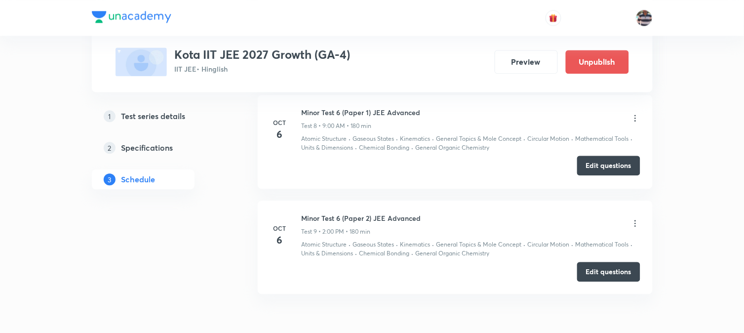
click at [608, 169] on button "Edit questions" at bounding box center [608, 166] width 63 height 20
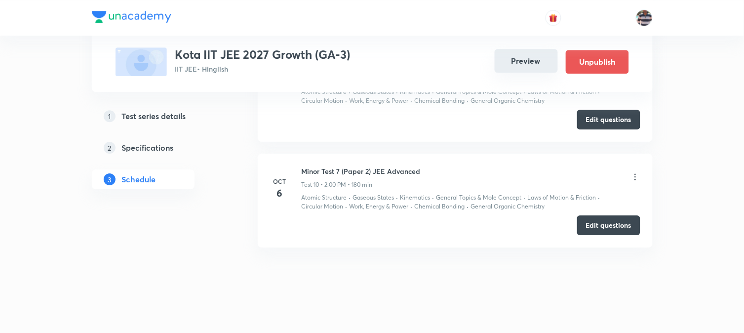
scroll to position [1668, 0]
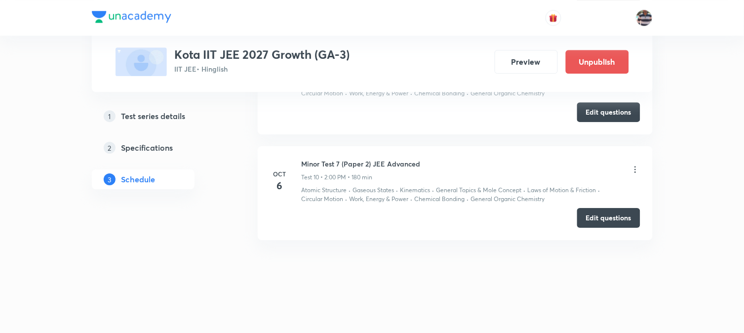
click at [608, 171] on icon at bounding box center [636, 169] width 10 height 10
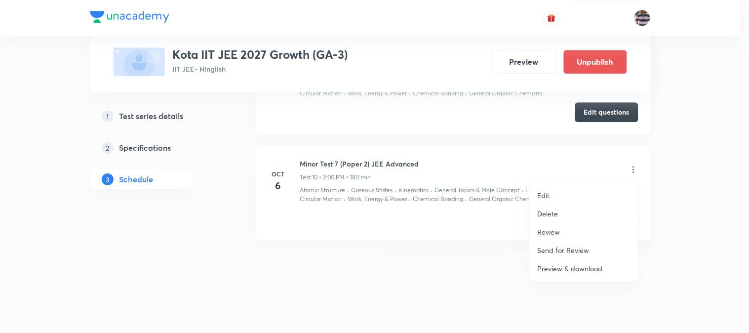
click at [560, 229] on p "Review" at bounding box center [549, 232] width 23 height 10
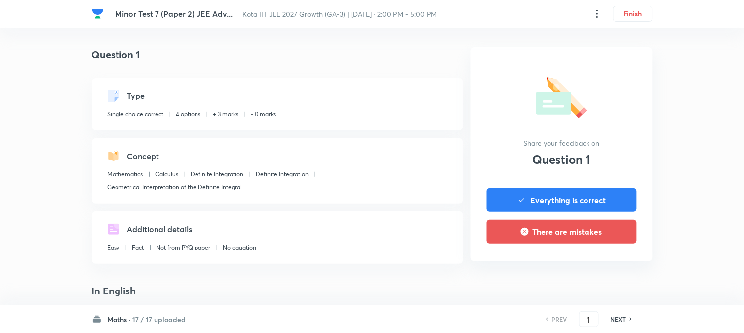
click at [148, 272] on h6 "17 / 17 uploaded" at bounding box center [159, 319] width 53 height 10
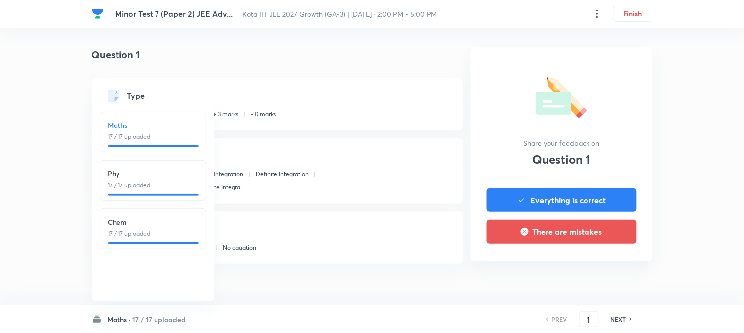
click at [170, 182] on p "17 / 17 uploaded" at bounding box center [153, 185] width 90 height 9
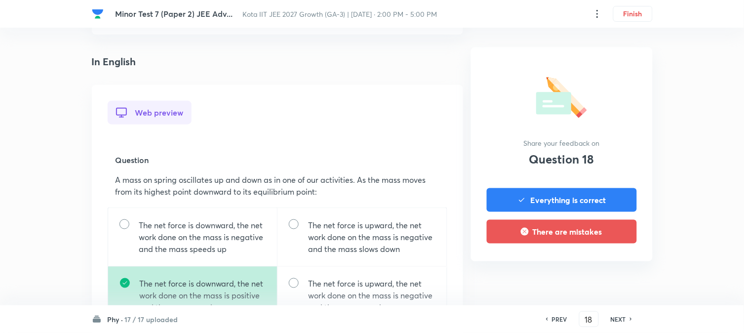
scroll to position [219, 0]
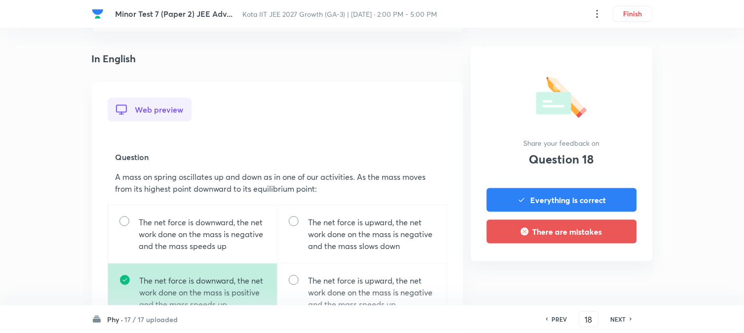
click at [608, 272] on h6 "NEXT" at bounding box center [618, 319] width 15 height 9
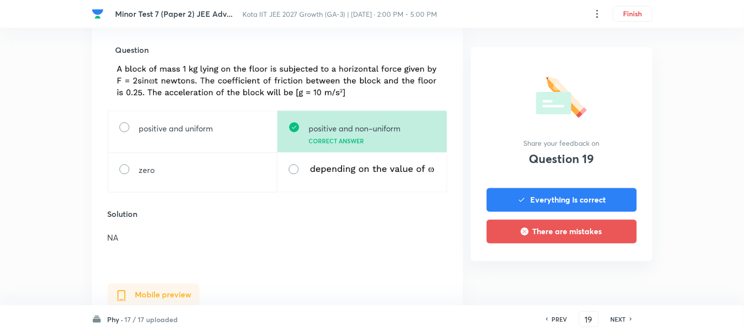
scroll to position [329, 0]
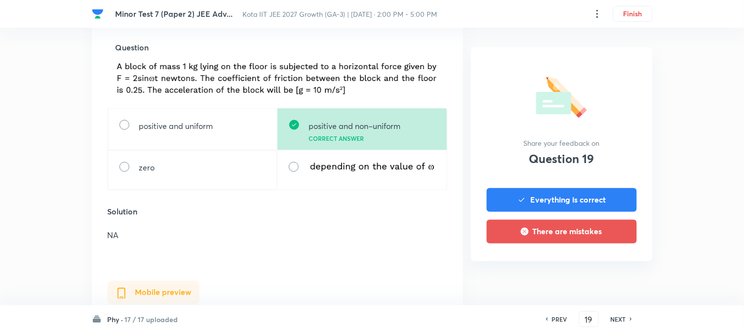
click at [608, 272] on h6 "NEXT" at bounding box center [618, 319] width 15 height 9
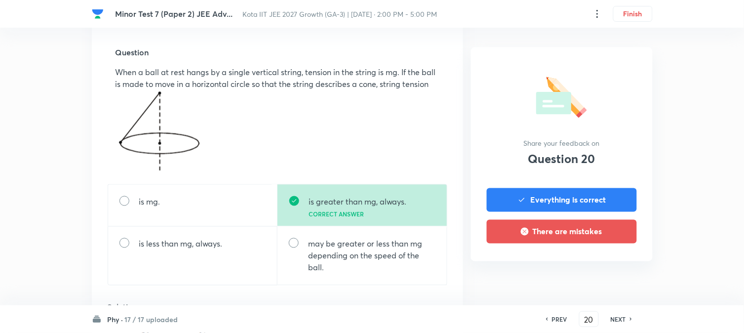
scroll to position [384, 0]
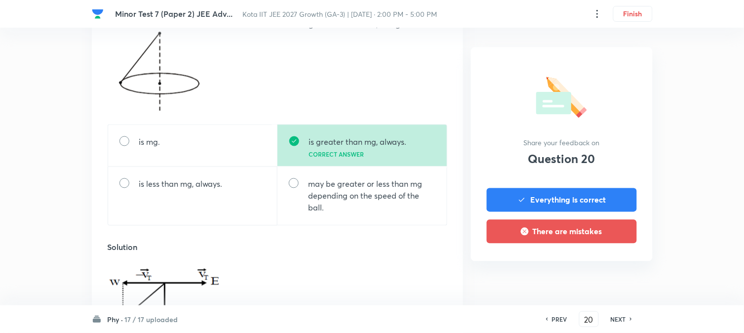
click at [608, 272] on h6 "NEXT" at bounding box center [618, 319] width 15 height 9
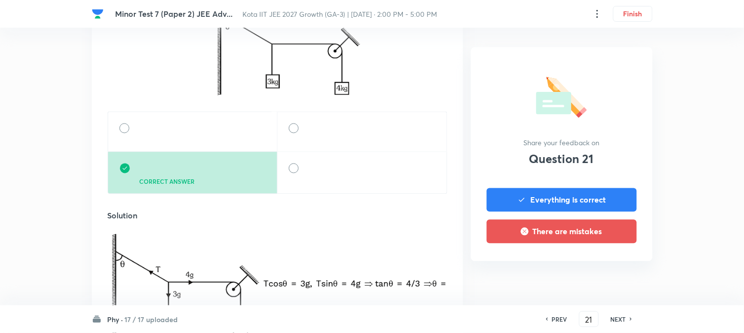
scroll to position [439, 0]
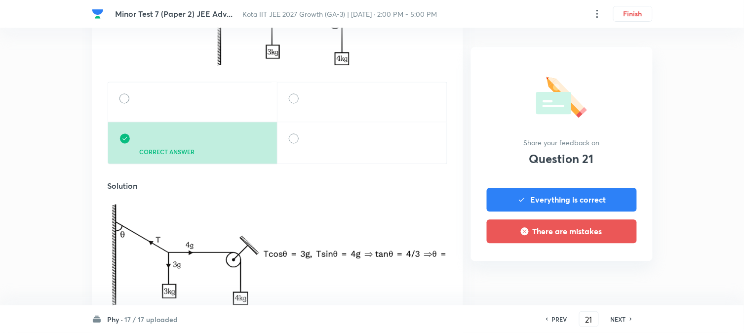
click at [608, 272] on h6 "NEXT" at bounding box center [618, 319] width 15 height 9
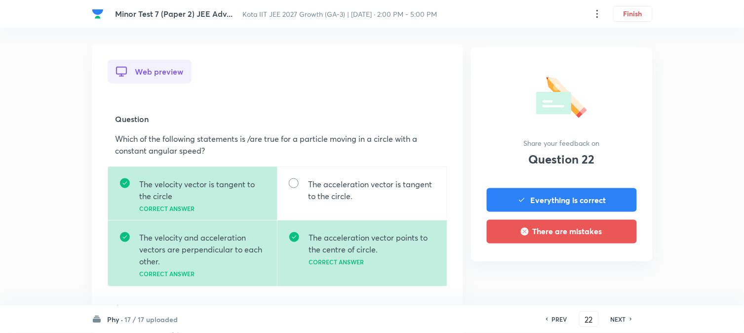
scroll to position [274, 0]
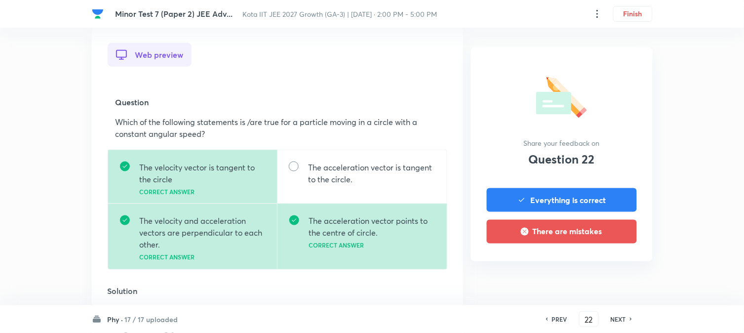
click at [608, 272] on h6 "NEXT" at bounding box center [618, 319] width 15 height 9
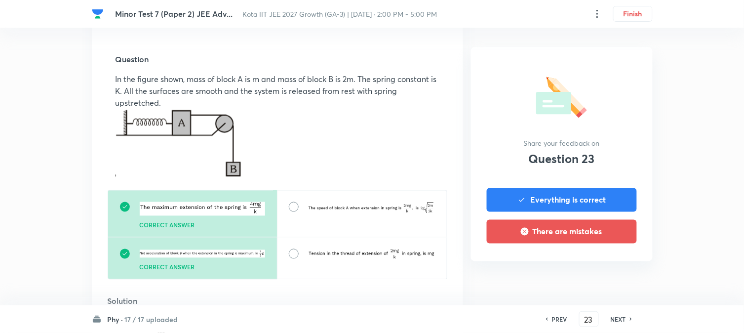
scroll to position [384, 0]
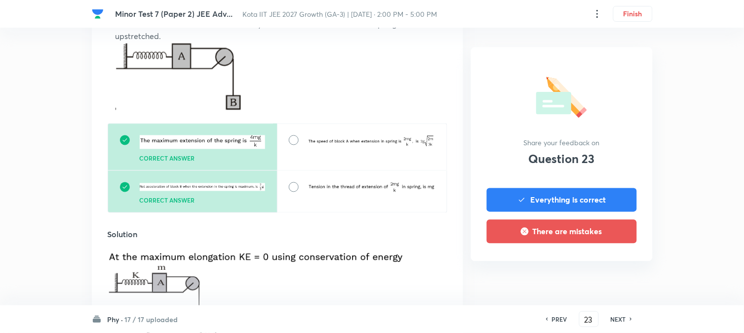
click at [608, 272] on h6 "NEXT" at bounding box center [618, 319] width 15 height 9
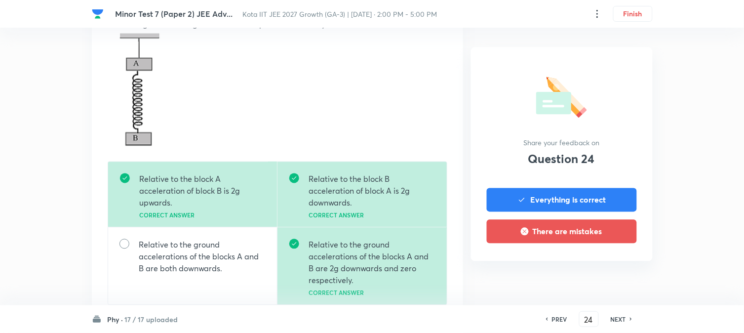
click at [608, 272] on h6 "NEXT" at bounding box center [618, 319] width 15 height 9
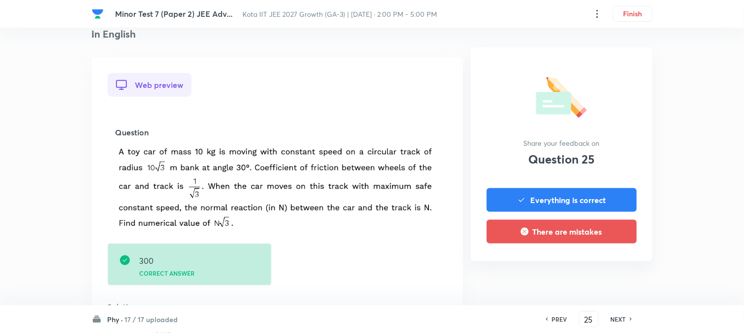
scroll to position [274, 0]
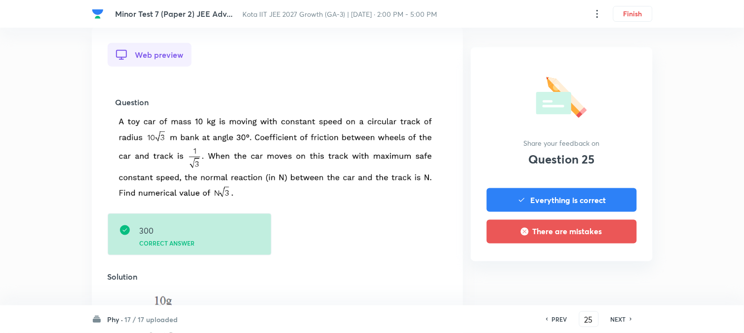
click at [608, 272] on h6 "NEXT" at bounding box center [618, 319] width 15 height 9
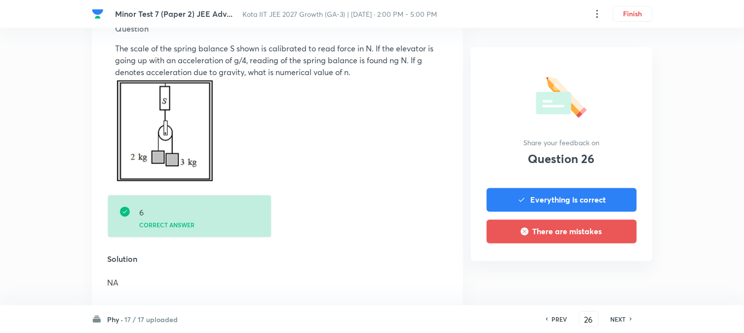
scroll to position [329, 0]
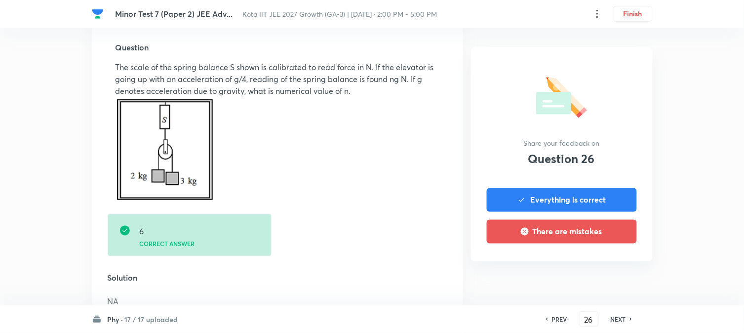
click at [608, 272] on h6 "NEXT" at bounding box center [618, 319] width 15 height 9
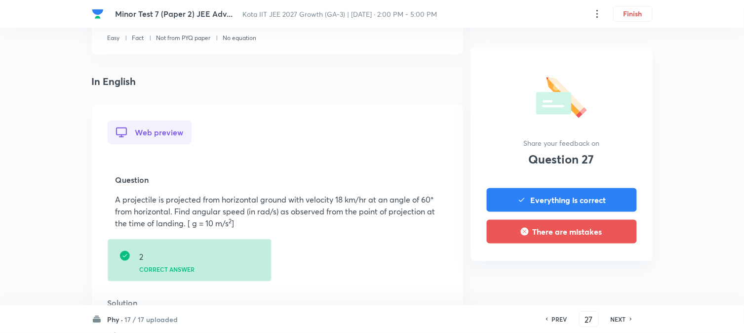
scroll to position [219, 0]
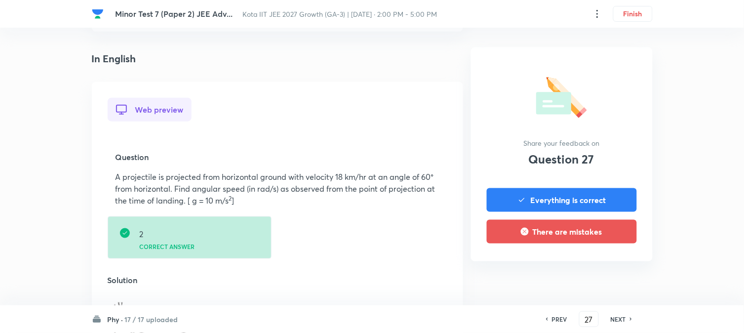
click at [608, 272] on h6 "NEXT" at bounding box center [618, 319] width 15 height 9
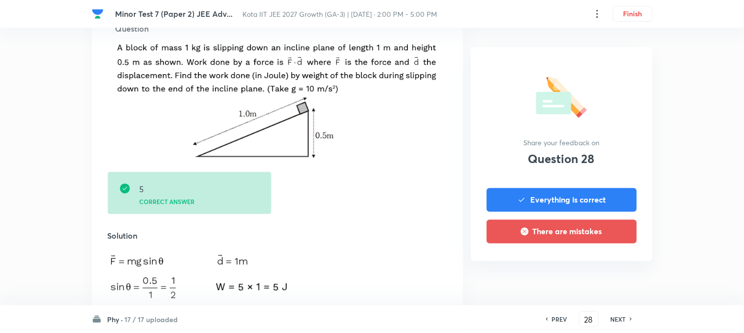
scroll to position [329, 0]
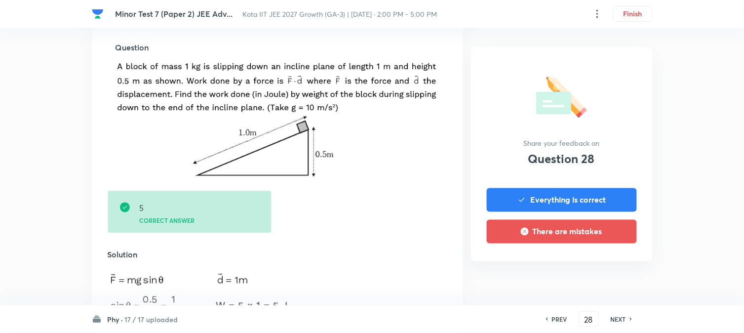
click at [608, 272] on h6 "NEXT" at bounding box center [618, 319] width 15 height 9
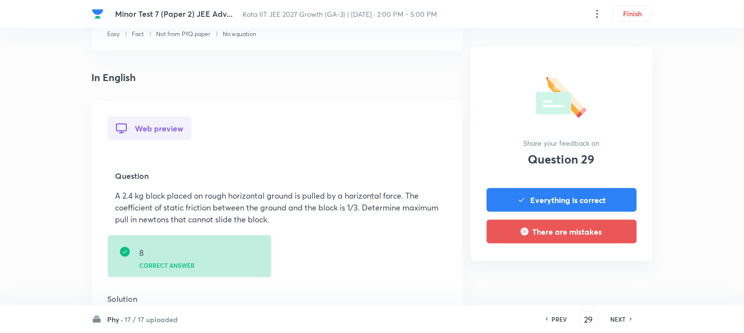
scroll to position [219, 0]
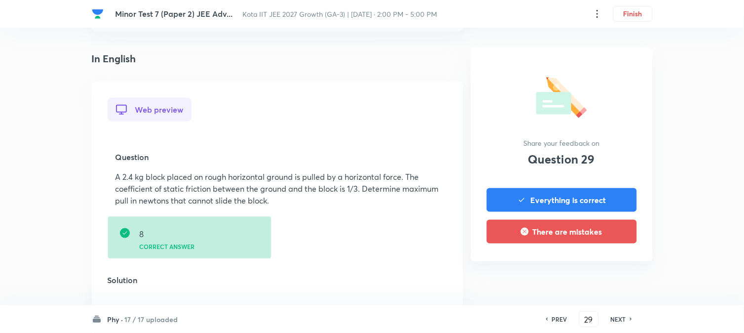
click at [608, 272] on h6 "NEXT" at bounding box center [618, 319] width 15 height 9
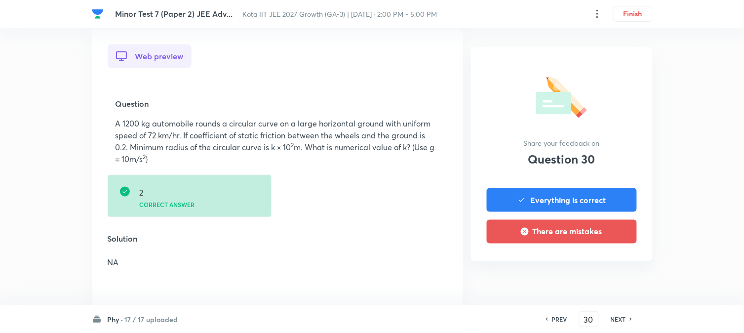
scroll to position [274, 0]
click at [608, 272] on h6 "NEXT" at bounding box center [618, 319] width 15 height 9
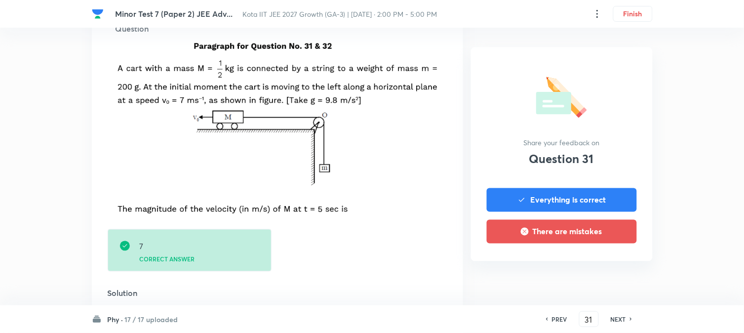
scroll to position [329, 0]
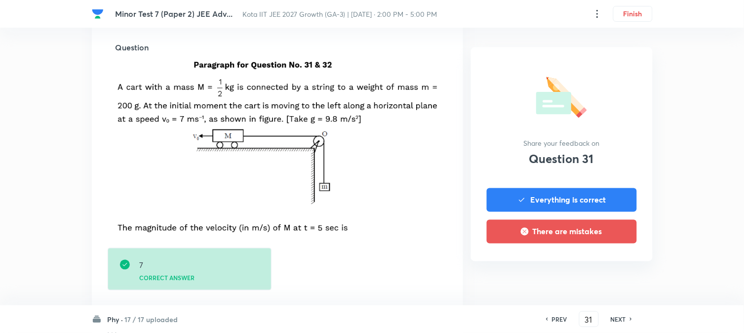
click at [608, 272] on h6 "NEXT" at bounding box center [618, 319] width 15 height 9
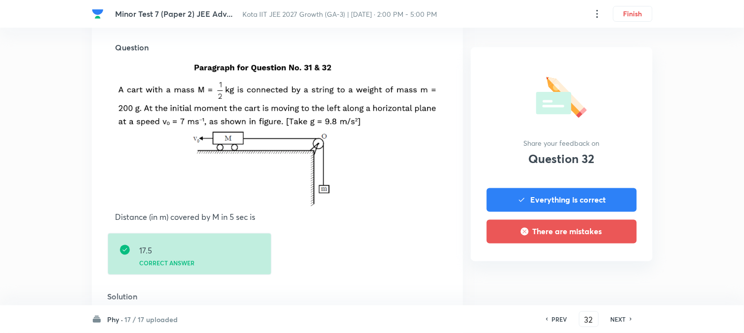
click at [608, 272] on h6 "NEXT" at bounding box center [618, 319] width 15 height 9
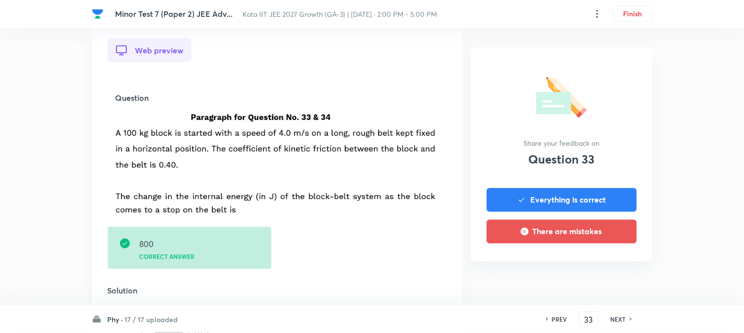
scroll to position [274, 0]
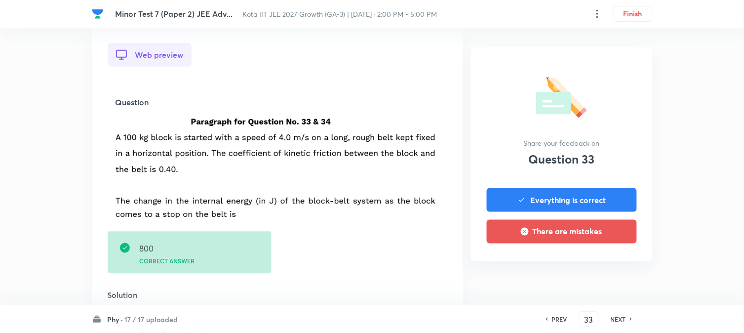
click at [608, 272] on h6 "NEXT" at bounding box center [618, 319] width 15 height 9
type input "34"
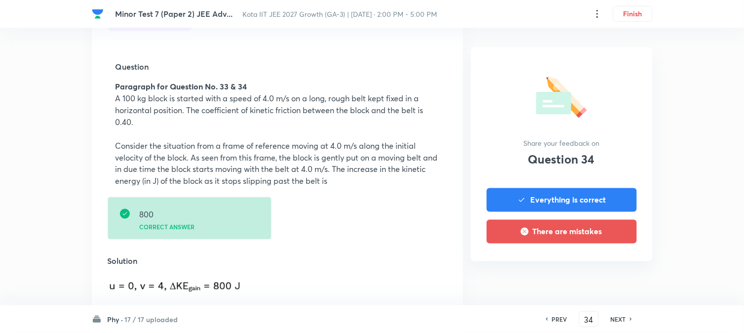
scroll to position [329, 0]
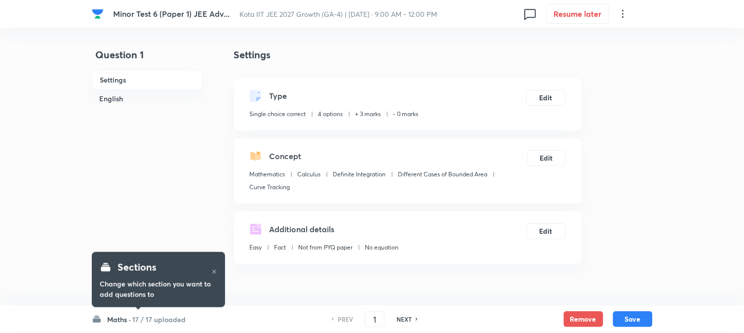
click at [147, 313] on div "Sections Change which section you want to add questions to" at bounding box center [158, 279] width 133 height 69
click at [141, 320] on h6 "17 / 17 uploaded" at bounding box center [159, 319] width 53 height 10
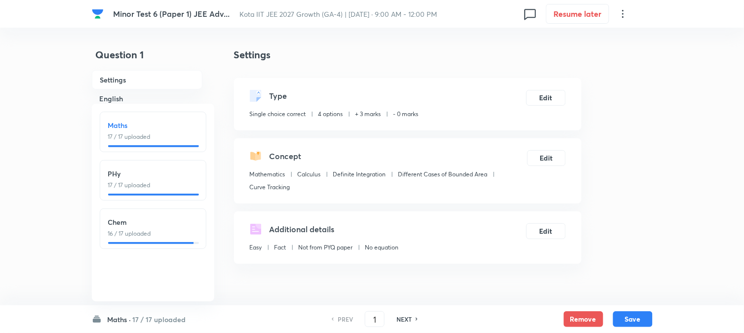
click at [154, 239] on div "Chem 16 / 17 uploaded" at bounding box center [153, 228] width 107 height 41
type input "35"
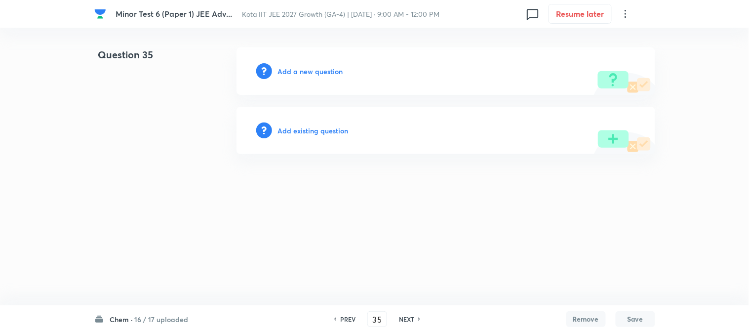
click at [282, 186] on html "[MEDICAL_DATA] 6 (Paper 1) JEE Adv... Kota IIT JEE 2027 Growth (GA-4) | [DATE] …" at bounding box center [374, 101] width 749 height 202
click at [301, 66] on h6 "Add a new question" at bounding box center [310, 71] width 65 height 10
click at [301, 66] on h6 "Choose a question type" at bounding box center [316, 71] width 76 height 10
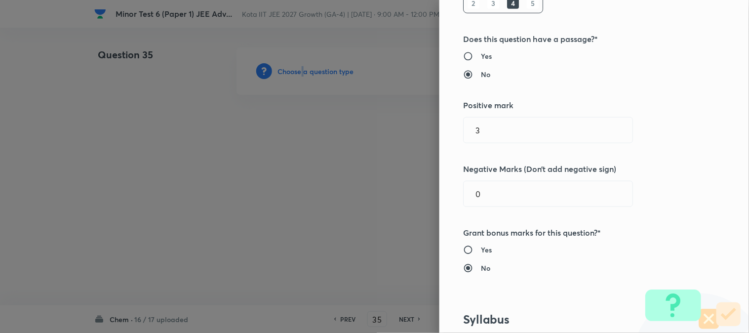
scroll to position [274, 0]
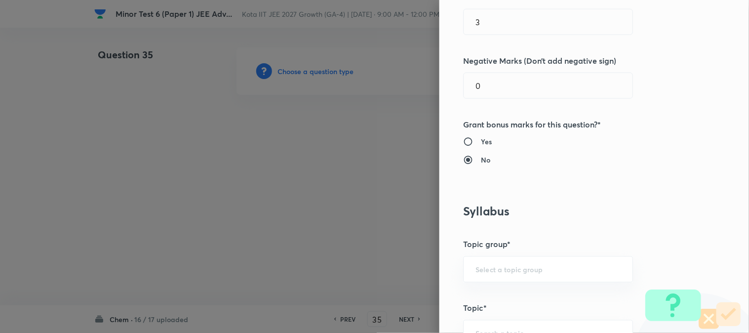
drag, startPoint x: 499, startPoint y: 87, endPoint x: 417, endPoint y: 79, distance: 81.9
click at [421, 80] on div "Question settings Question type* Single choice correct Number of options* 2 3 4…" at bounding box center [374, 166] width 749 height 333
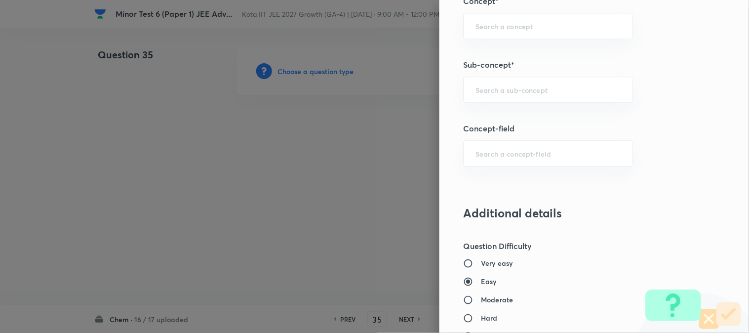
scroll to position [713, 0]
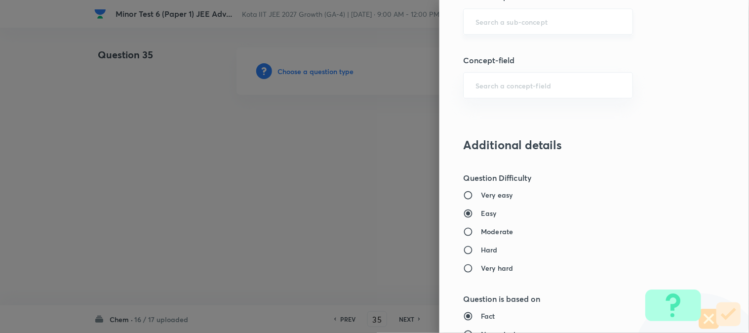
type input "1"
click at [519, 21] on input "text" at bounding box center [548, 21] width 145 height 9
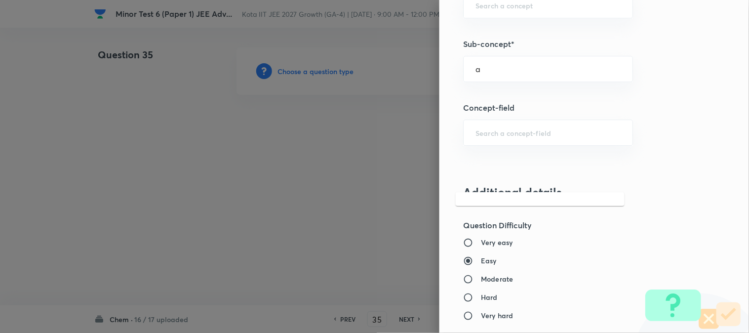
scroll to position [549, 0]
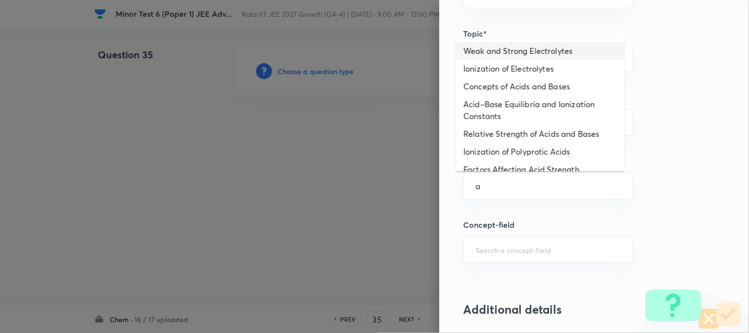
click at [516, 52] on li "Weak and Strong Electrolytes" at bounding box center [540, 51] width 169 height 18
type input "Weak and Strong Electrolytes"
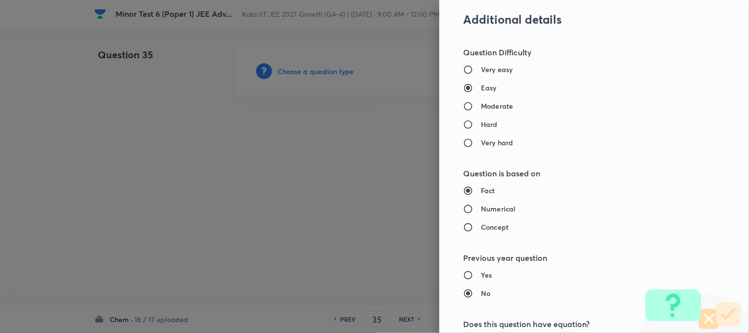
type input "Chemistry"
type input "Physical Chemistry"
type input "Ionic Equilibrium"
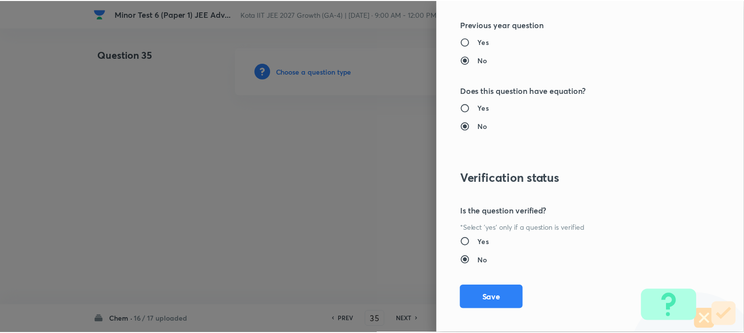
scroll to position [1080, 0]
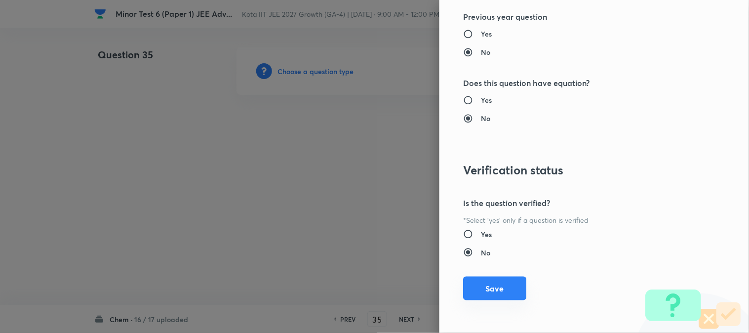
click at [506, 290] on button "Save" at bounding box center [494, 289] width 63 height 24
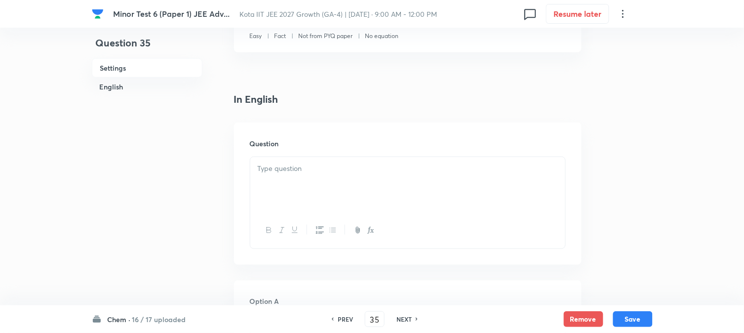
scroll to position [219, 0]
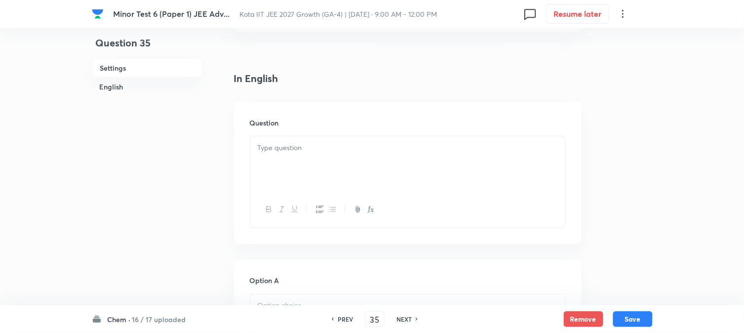
click at [303, 158] on div at bounding box center [407, 163] width 315 height 55
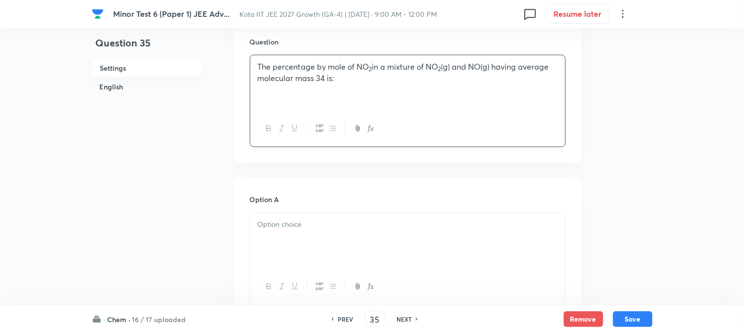
scroll to position [439, 0]
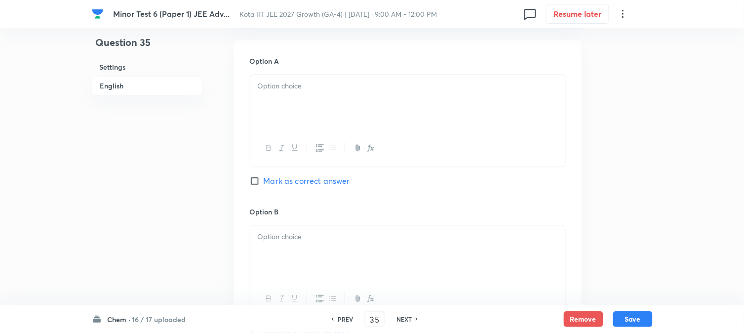
click at [313, 92] on div at bounding box center [407, 102] width 315 height 55
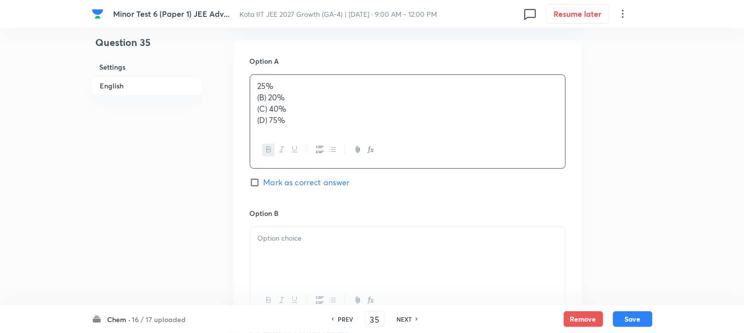
click at [292, 96] on p "(B) 20%" at bounding box center [408, 97] width 300 height 11
drag, startPoint x: 258, startPoint y: 101, endPoint x: 352, endPoint y: 141, distance: 102.5
click at [384, 154] on div "25% 20% 40% 75%" at bounding box center [408, 122] width 316 height 94
click at [308, 181] on span "Mark as correct answer" at bounding box center [307, 181] width 86 height 12
click at [264, 181] on input "Mark as correct answer" at bounding box center [257, 181] width 14 height 10
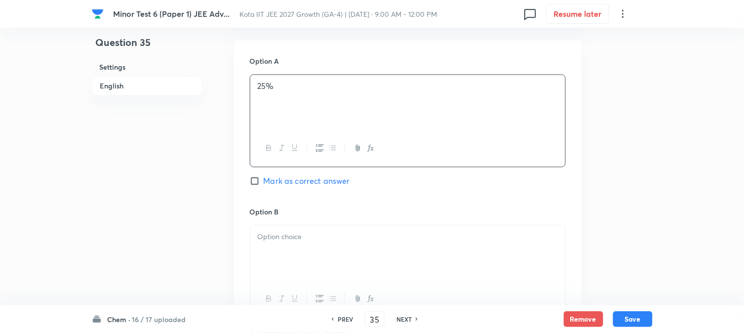
checkbox input "true"
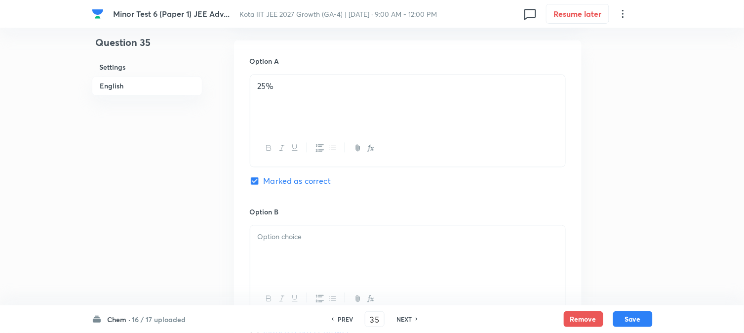
click at [300, 243] on p at bounding box center [408, 237] width 300 height 11
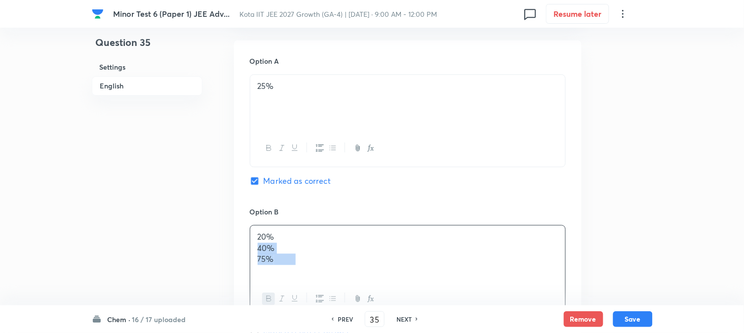
drag, startPoint x: 254, startPoint y: 246, endPoint x: 404, endPoint y: 287, distance: 155.8
click at [404, 287] on div "20% 40% 75%" at bounding box center [408, 271] width 316 height 92
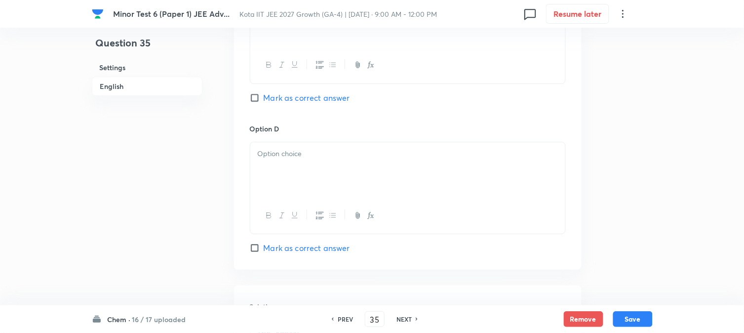
scroll to position [768, 0]
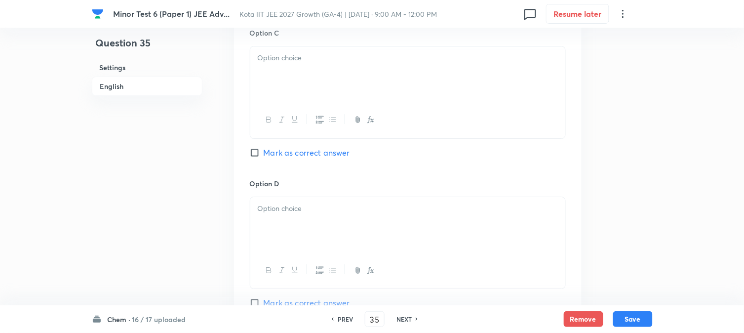
click at [308, 78] on div at bounding box center [407, 73] width 315 height 55
drag, startPoint x: 253, startPoint y: 70, endPoint x: 474, endPoint y: 90, distance: 221.7
click at [474, 90] on div "40% 75%" at bounding box center [407, 73] width 315 height 55
click at [314, 217] on div at bounding box center [407, 224] width 315 height 55
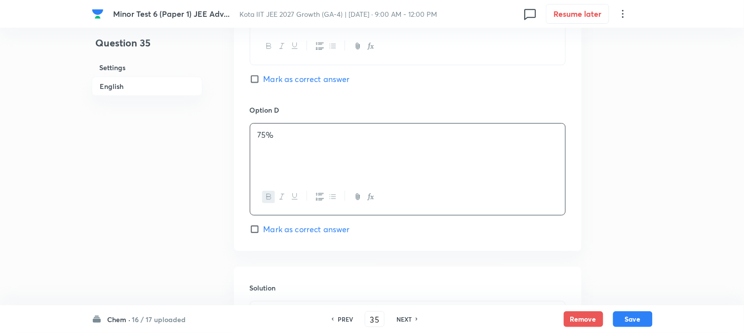
scroll to position [933, 0]
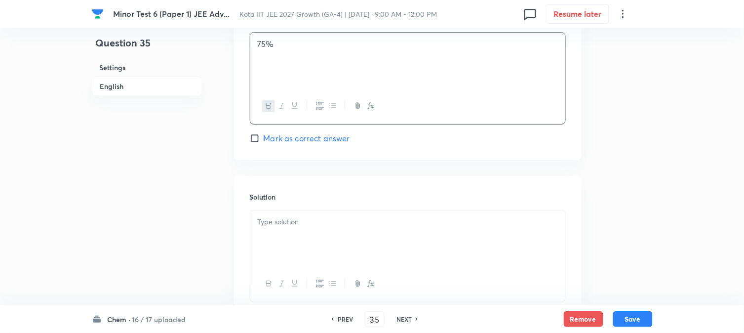
click at [312, 230] on div at bounding box center [407, 237] width 315 height 55
click at [643, 312] on button "Save" at bounding box center [634, 318] width 40 height 16
type input "36"
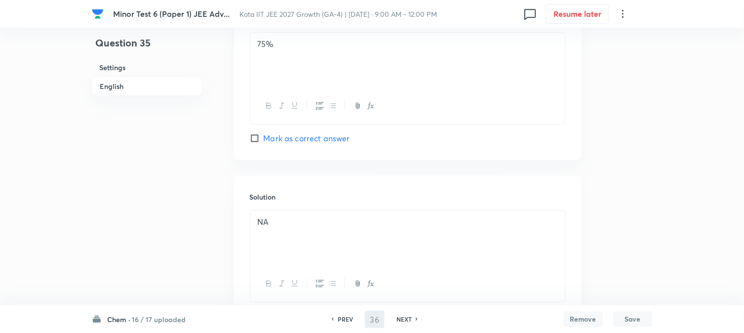
checkbox input "false"
checkbox input "true"
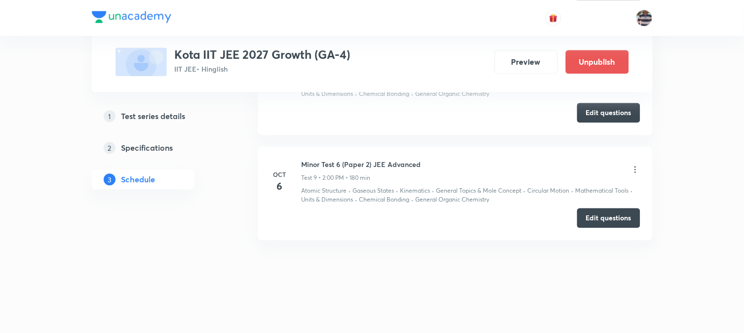
scroll to position [1453, 0]
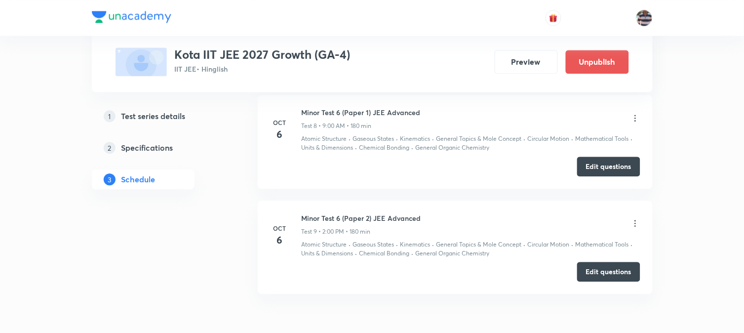
click at [637, 120] on icon at bounding box center [636, 118] width 10 height 10
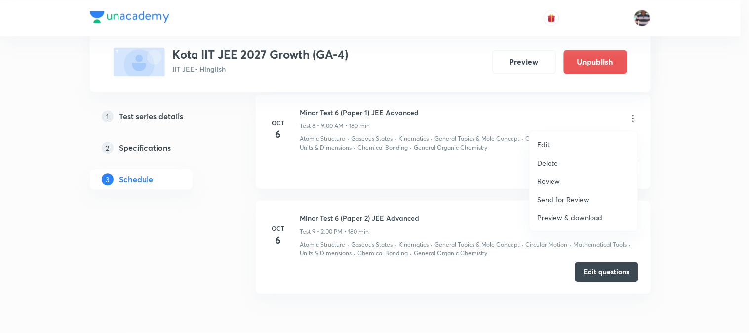
click at [556, 174] on li "Review" at bounding box center [584, 181] width 108 height 18
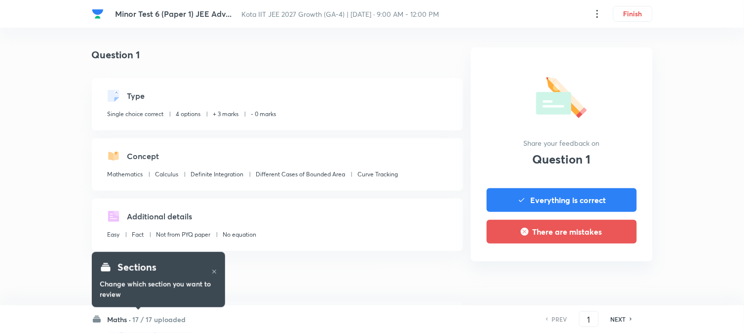
click at [142, 312] on div "Sections Change which section you want to review" at bounding box center [158, 279] width 133 height 69
click at [138, 319] on h6 "17 / 17 uploaded" at bounding box center [159, 319] width 53 height 10
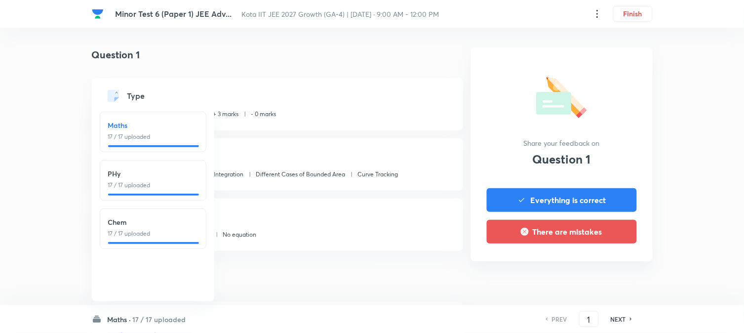
click at [144, 184] on p "17 / 17 uploaded" at bounding box center [153, 185] width 90 height 9
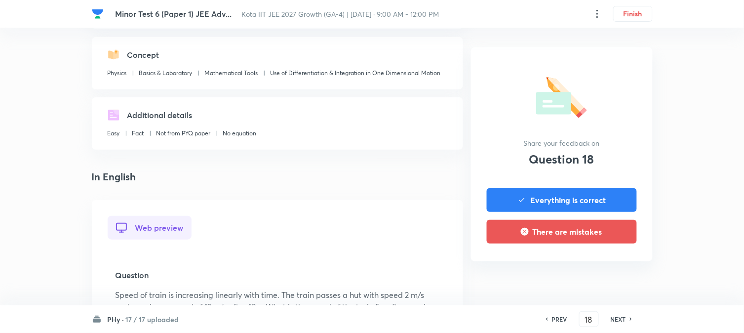
scroll to position [274, 0]
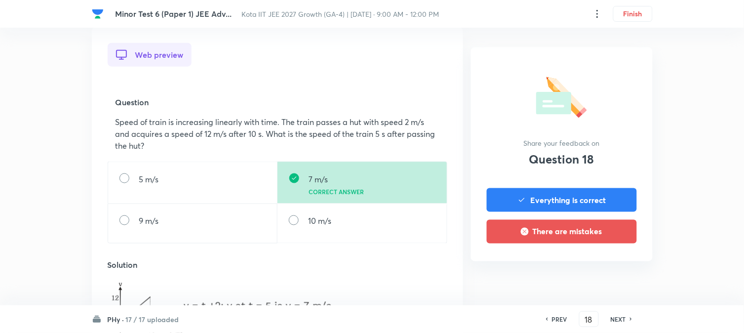
click at [614, 315] on h6 "NEXT" at bounding box center [618, 319] width 15 height 9
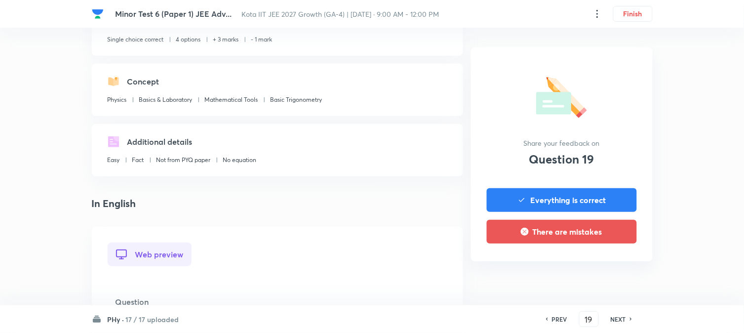
scroll to position [219, 0]
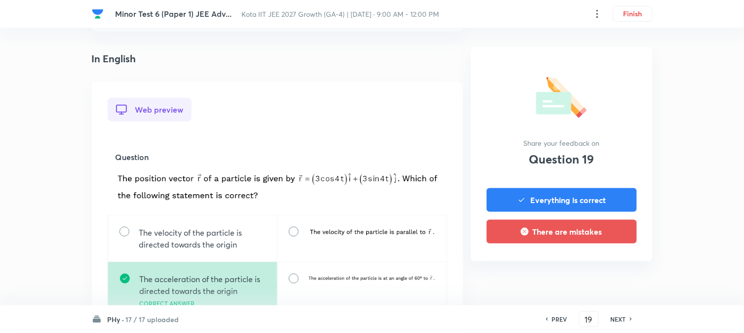
click at [614, 315] on h6 "NEXT" at bounding box center [618, 319] width 15 height 9
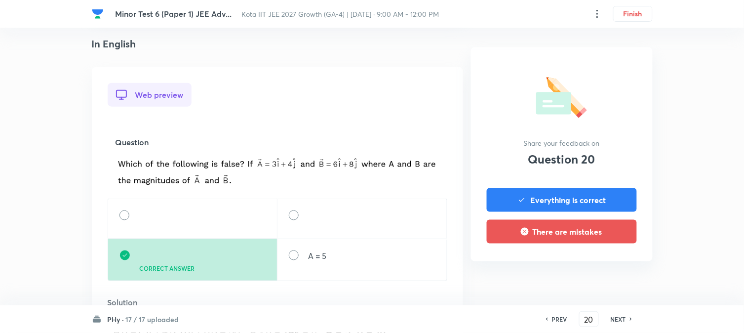
scroll to position [274, 0]
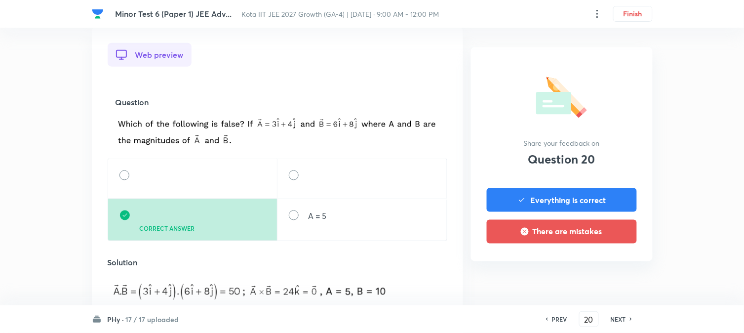
click at [614, 315] on h6 "NEXT" at bounding box center [618, 319] width 15 height 9
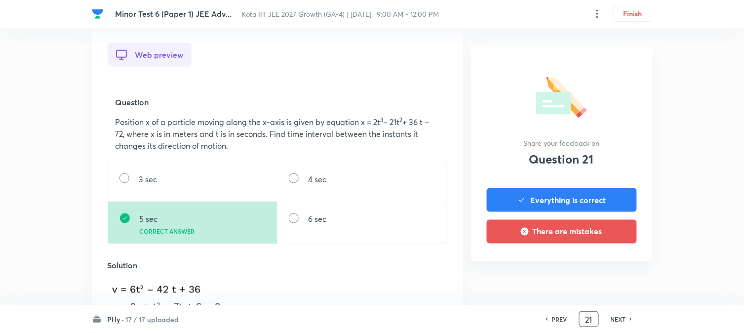
click at [595, 317] on input "21" at bounding box center [589, 319] width 19 height 17
click at [616, 315] on h6 "NEXT" at bounding box center [618, 319] width 15 height 9
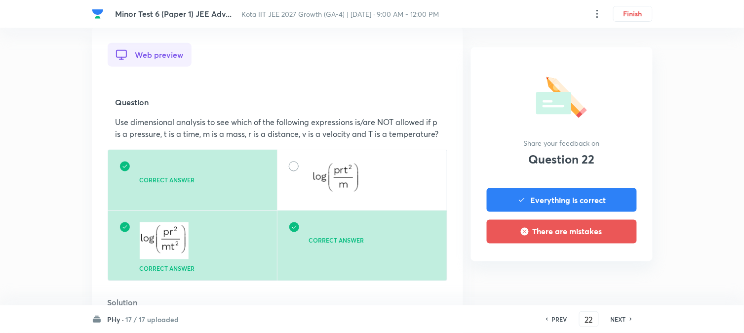
click at [625, 318] on h6 "NEXT" at bounding box center [618, 319] width 15 height 9
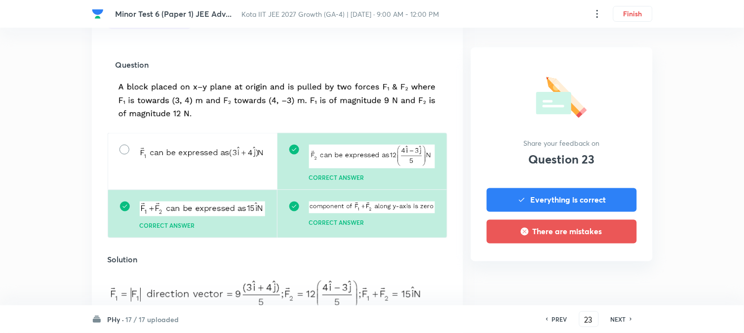
scroll to position [329, 0]
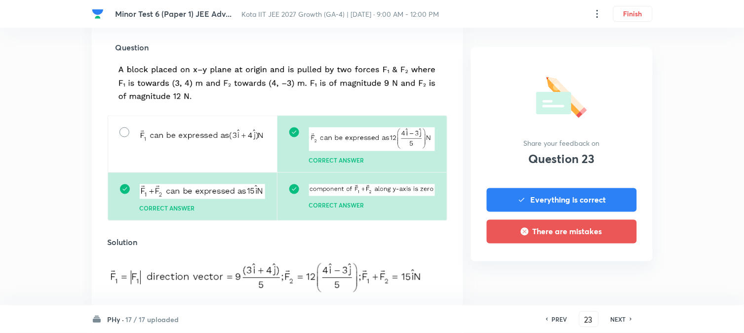
click at [616, 317] on h6 "NEXT" at bounding box center [618, 319] width 15 height 9
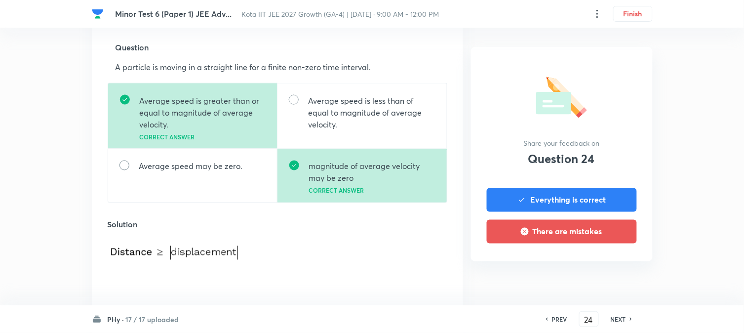
click at [616, 317] on h6 "NEXT" at bounding box center [618, 319] width 15 height 9
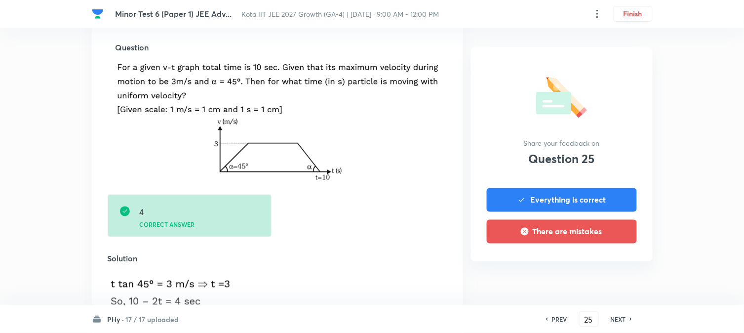
click at [616, 317] on h6 "NEXT" at bounding box center [618, 319] width 15 height 9
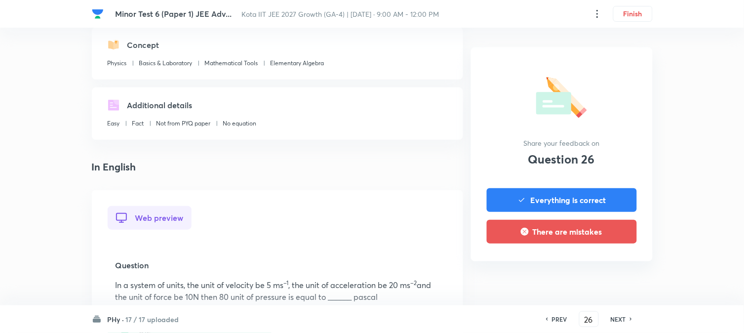
scroll to position [274, 0]
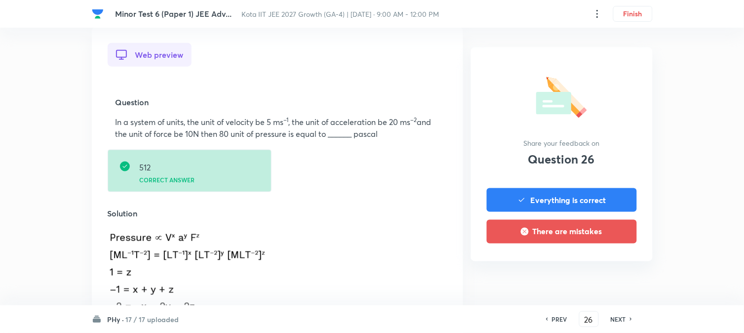
click at [616, 317] on h6 "NEXT" at bounding box center [618, 319] width 15 height 9
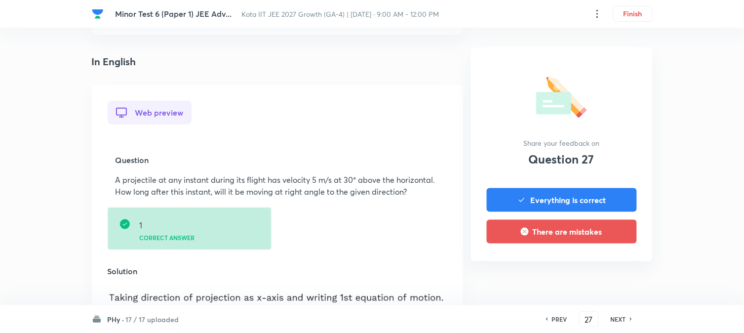
scroll to position [219, 0]
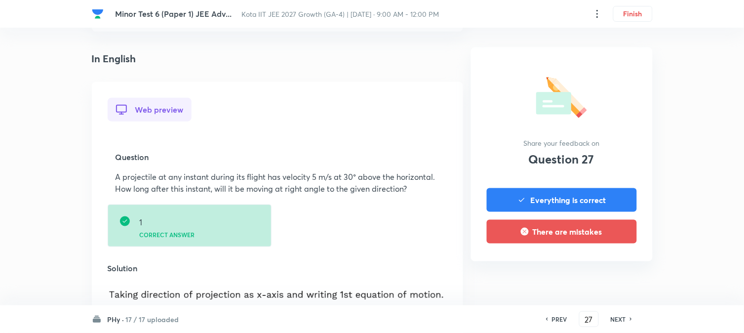
click at [616, 317] on h6 "NEXT" at bounding box center [618, 319] width 15 height 9
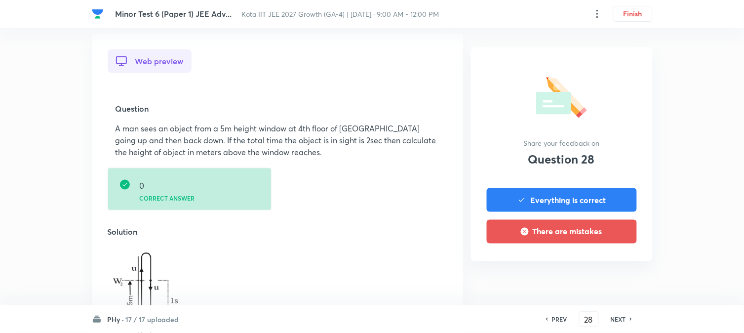
scroll to position [274, 0]
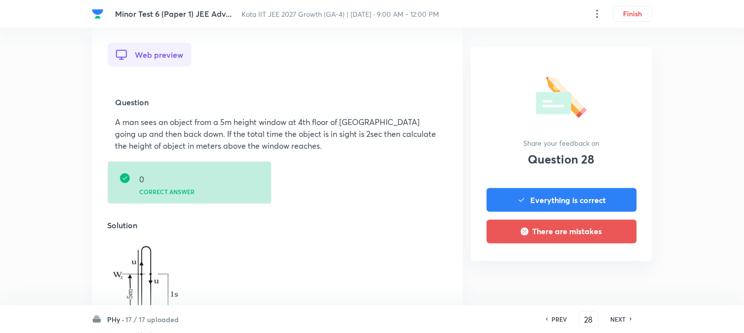
click at [615, 317] on h6 "NEXT" at bounding box center [618, 319] width 15 height 9
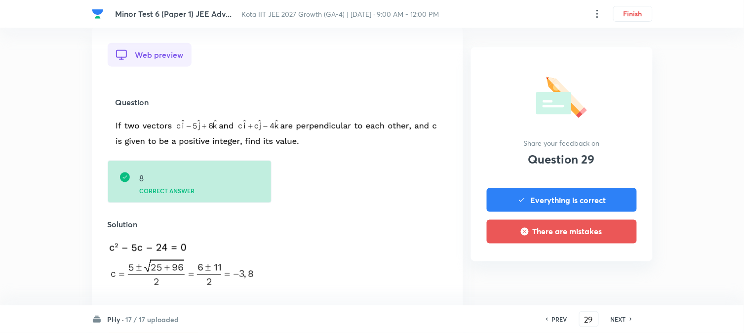
click at [608, 317] on div "NEXT" at bounding box center [620, 319] width 26 height 9
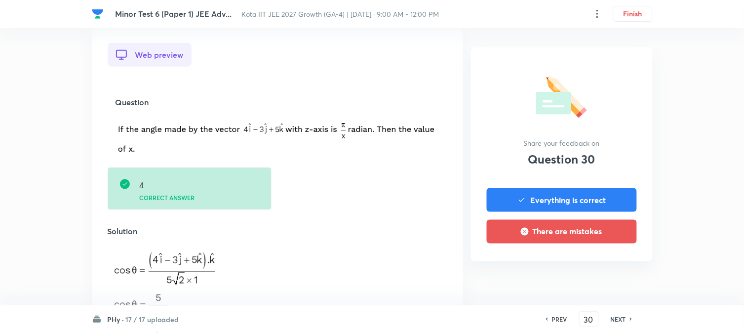
click at [618, 315] on h6 "NEXT" at bounding box center [618, 319] width 15 height 9
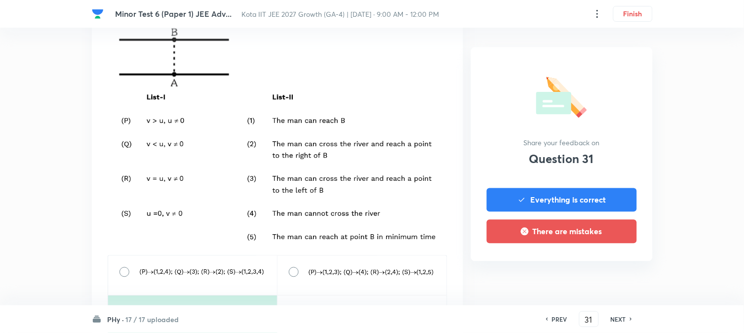
scroll to position [439, 0]
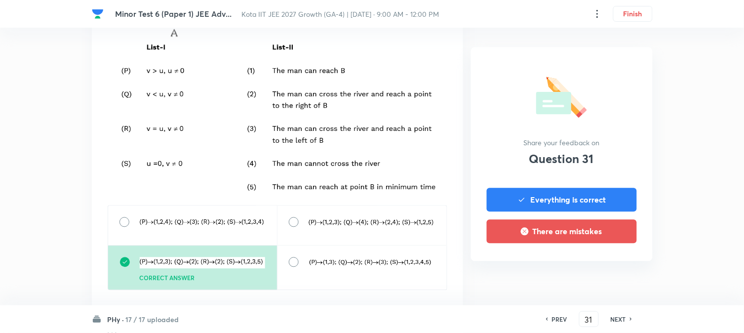
click at [620, 315] on h6 "NEXT" at bounding box center [618, 319] width 15 height 9
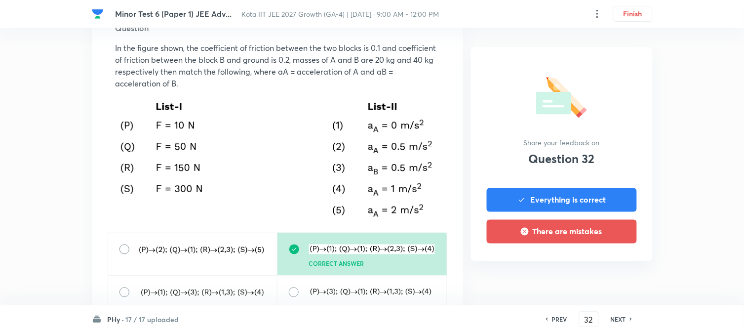
scroll to position [329, 0]
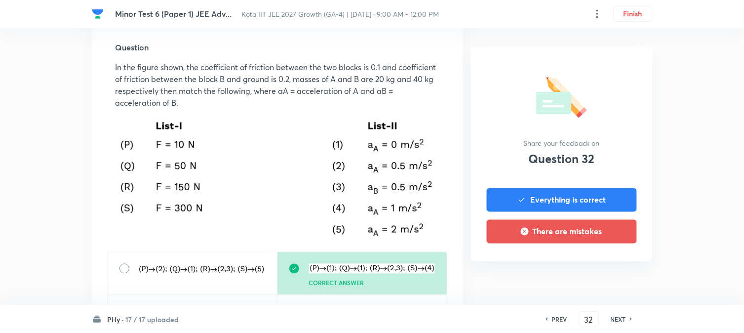
click at [616, 316] on h6 "NEXT" at bounding box center [618, 319] width 15 height 9
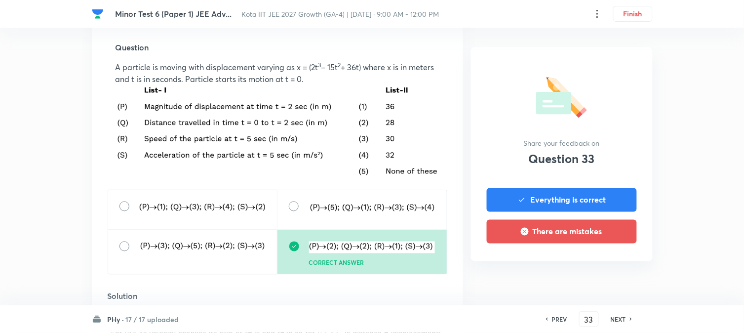
click at [616, 320] on h6 "NEXT" at bounding box center [618, 319] width 15 height 9
type input "34"
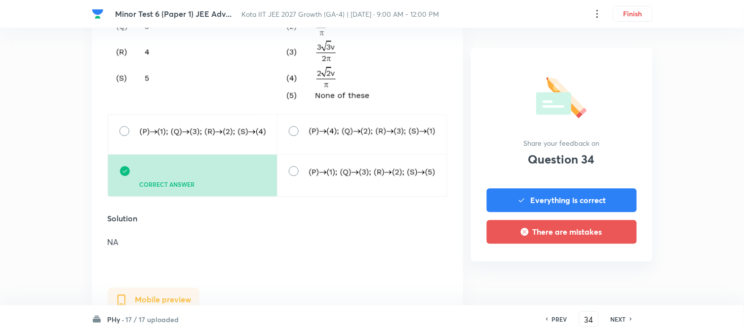
scroll to position [549, 0]
